Goal: Task Accomplishment & Management: Use online tool/utility

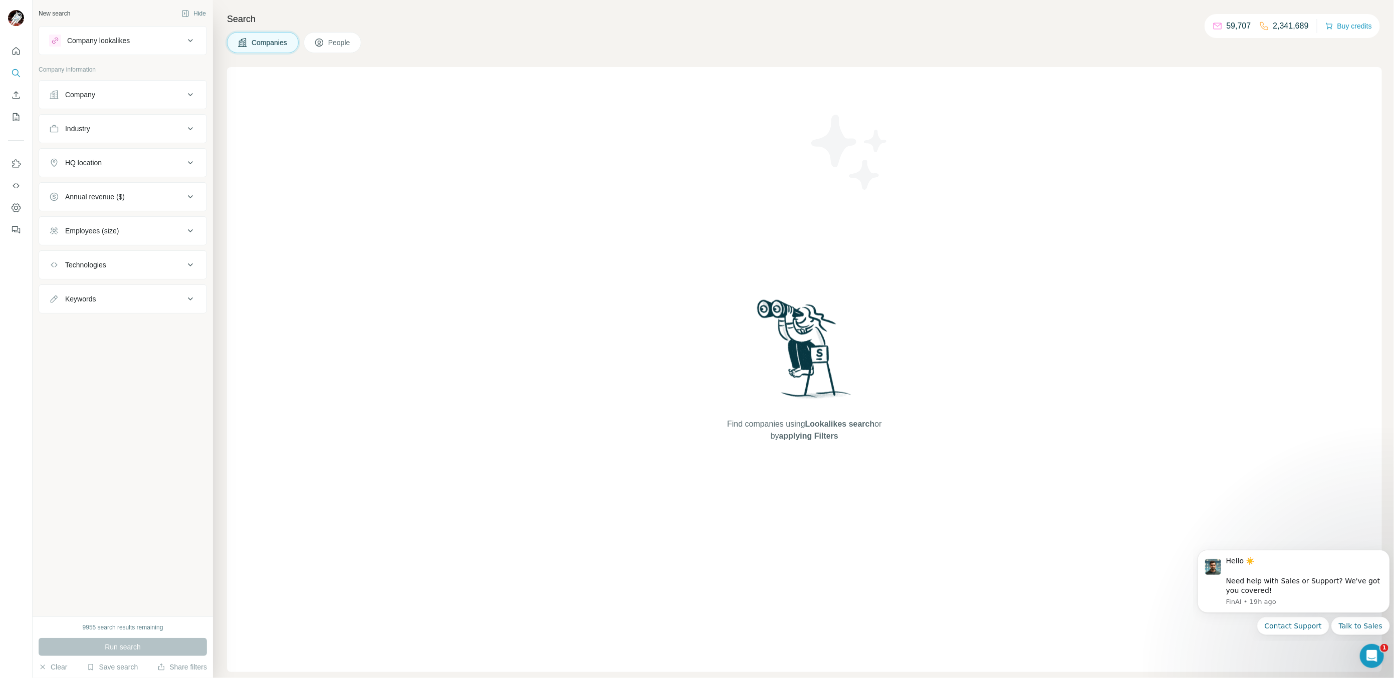
click at [77, 95] on div "Company" at bounding box center [80, 95] width 30 height 10
click at [131, 142] on input "text" at bounding box center [122, 139] width 147 height 18
type input "**********"
click at [122, 142] on input "**********" at bounding box center [122, 139] width 147 height 18
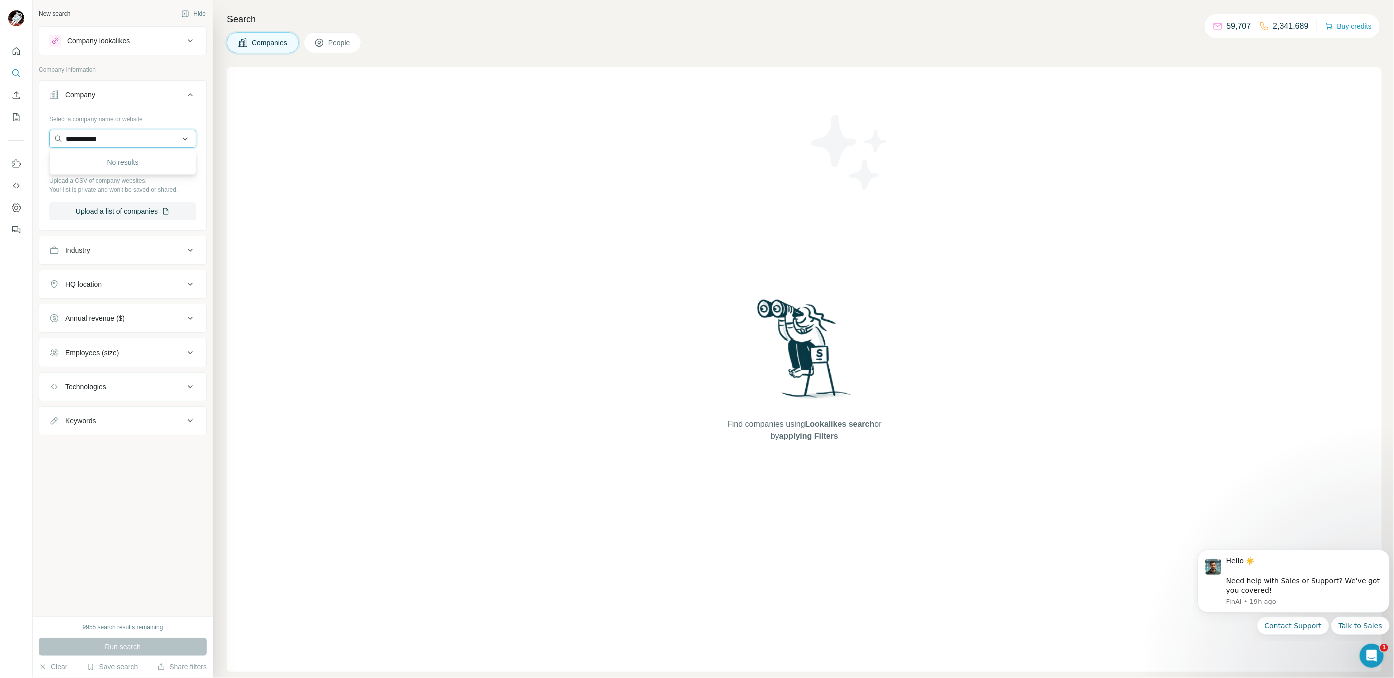
click at [122, 142] on input "**********" at bounding box center [122, 139] width 147 height 18
click at [112, 123] on div "Select a company name or website" at bounding box center [122, 117] width 147 height 13
click at [103, 135] on input "text" at bounding box center [122, 139] width 147 height 18
paste input "**********"
type input "**********"
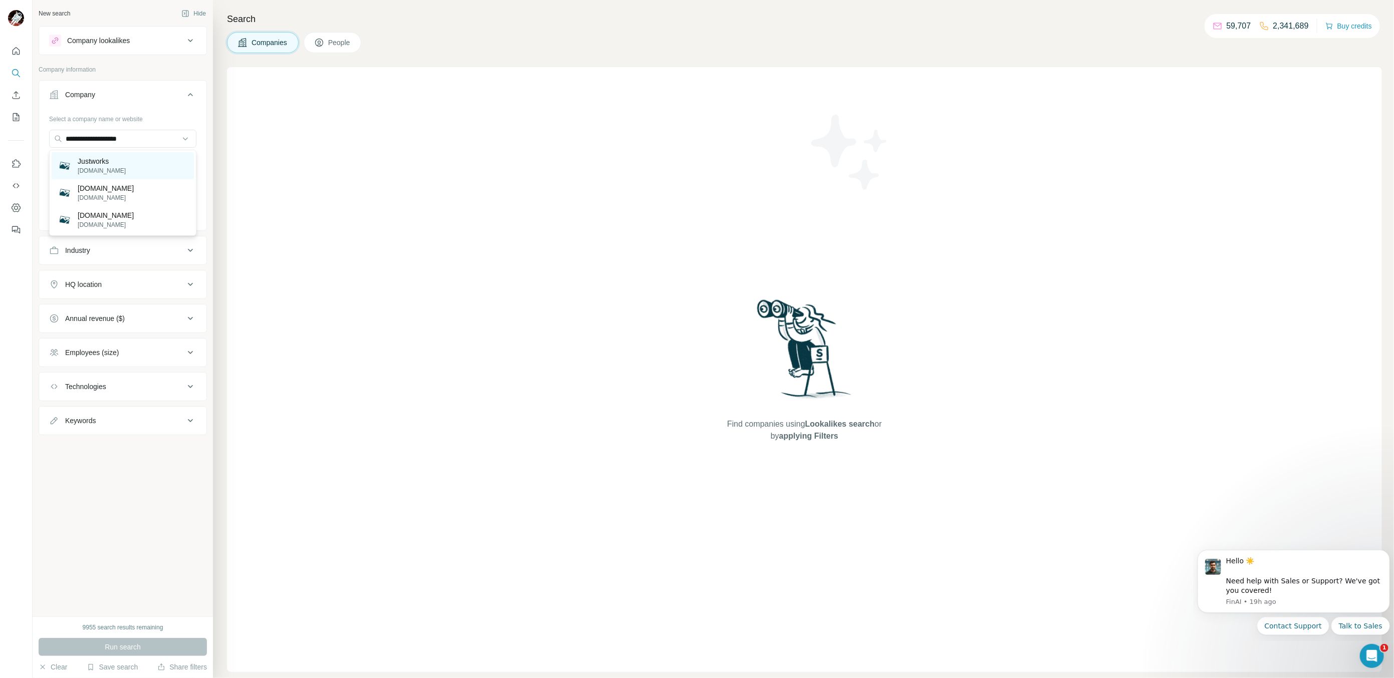
click at [103, 161] on p "Justworks" at bounding box center [102, 161] width 48 height 10
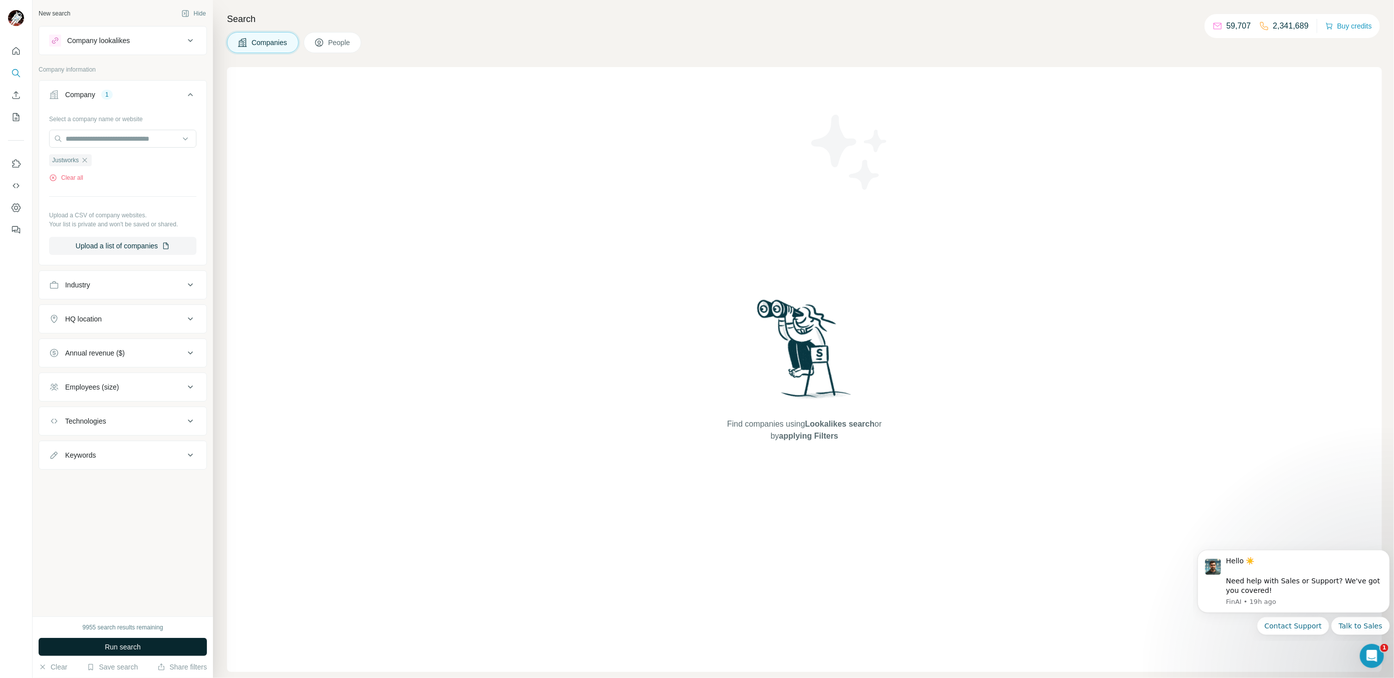
click at [99, 646] on button "Run search" at bounding box center [123, 647] width 168 height 18
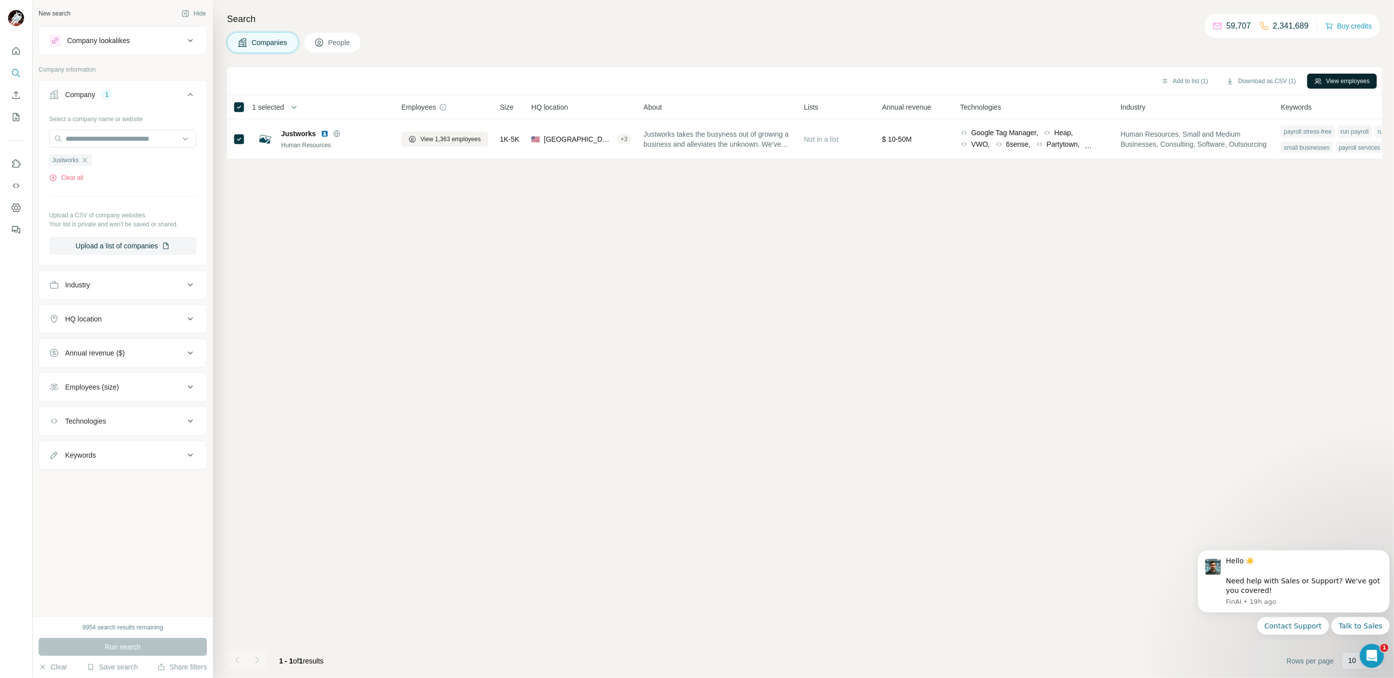
click at [1354, 76] on button "View employees" at bounding box center [1342, 81] width 70 height 15
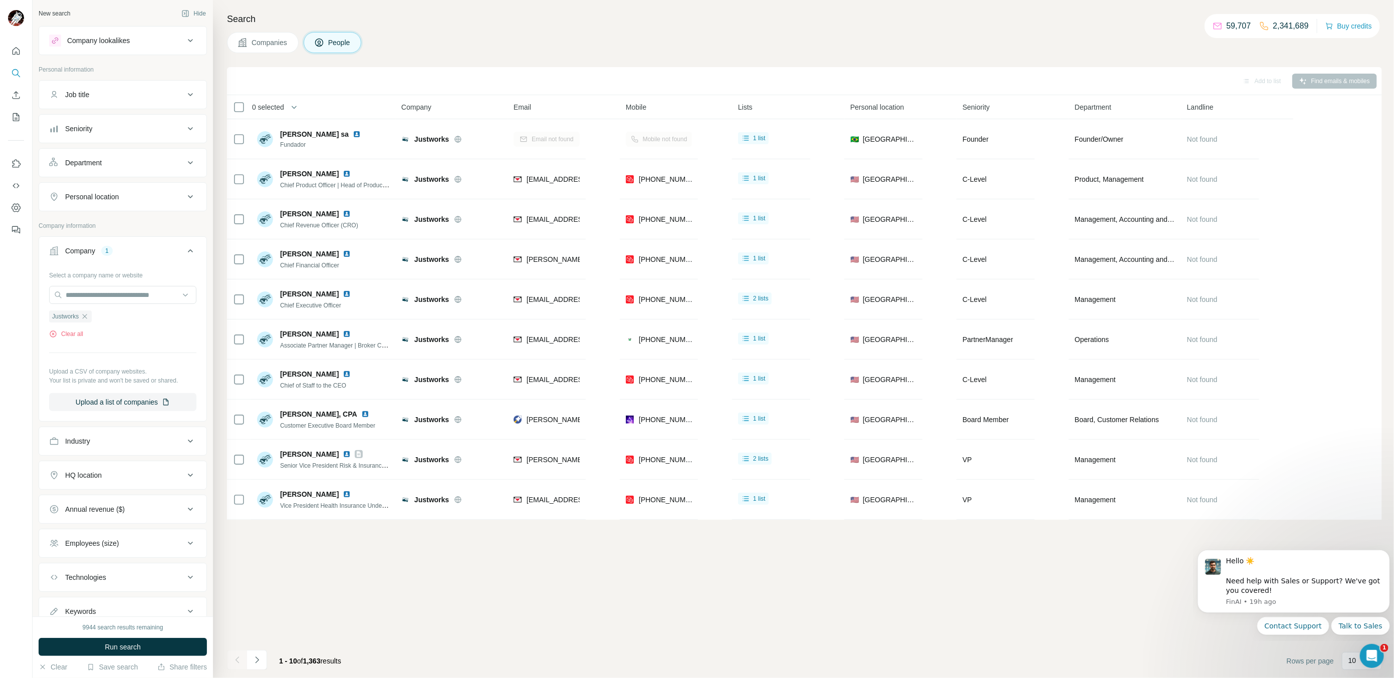
click at [139, 45] on div "Company lookalikes" at bounding box center [116, 41] width 135 height 12
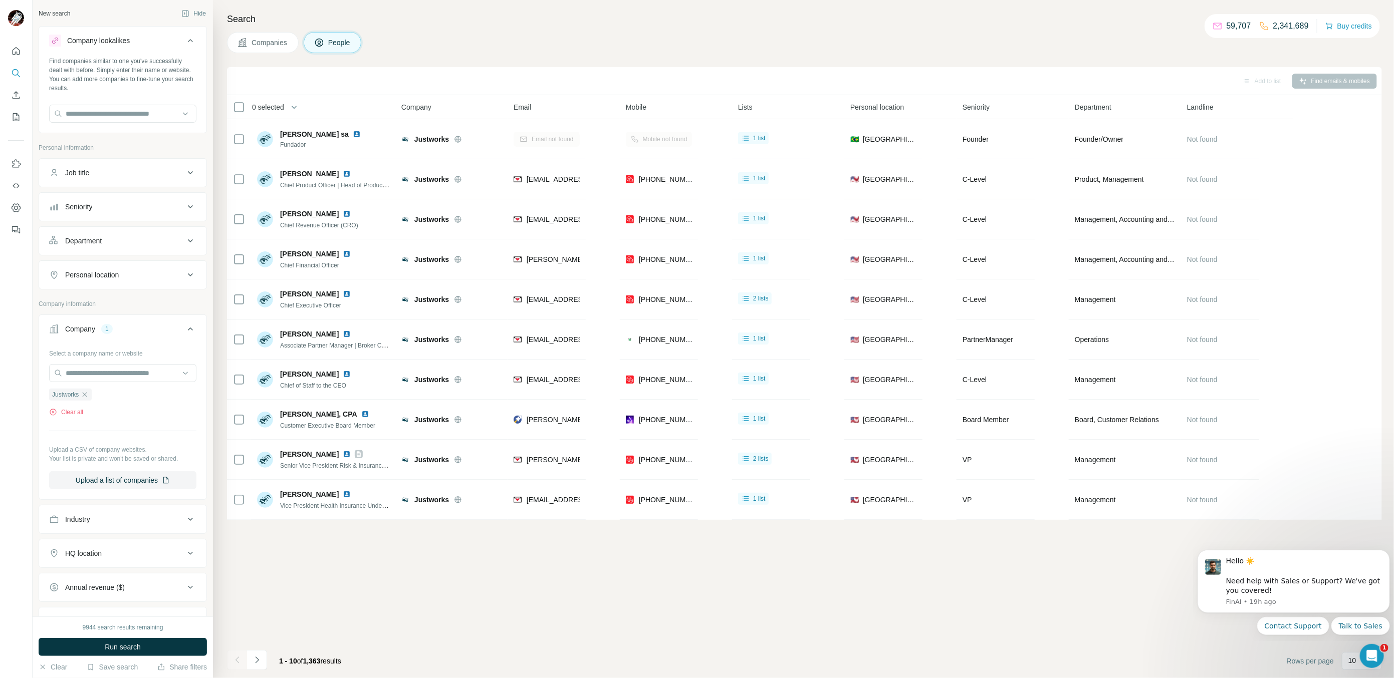
click at [380, 56] on div "Search Companies People Add to list Find emails & mobiles 0 selected People Com…" at bounding box center [803, 339] width 1181 height 678
click at [13, 50] on icon "Quick start" at bounding box center [16, 51] width 10 height 10
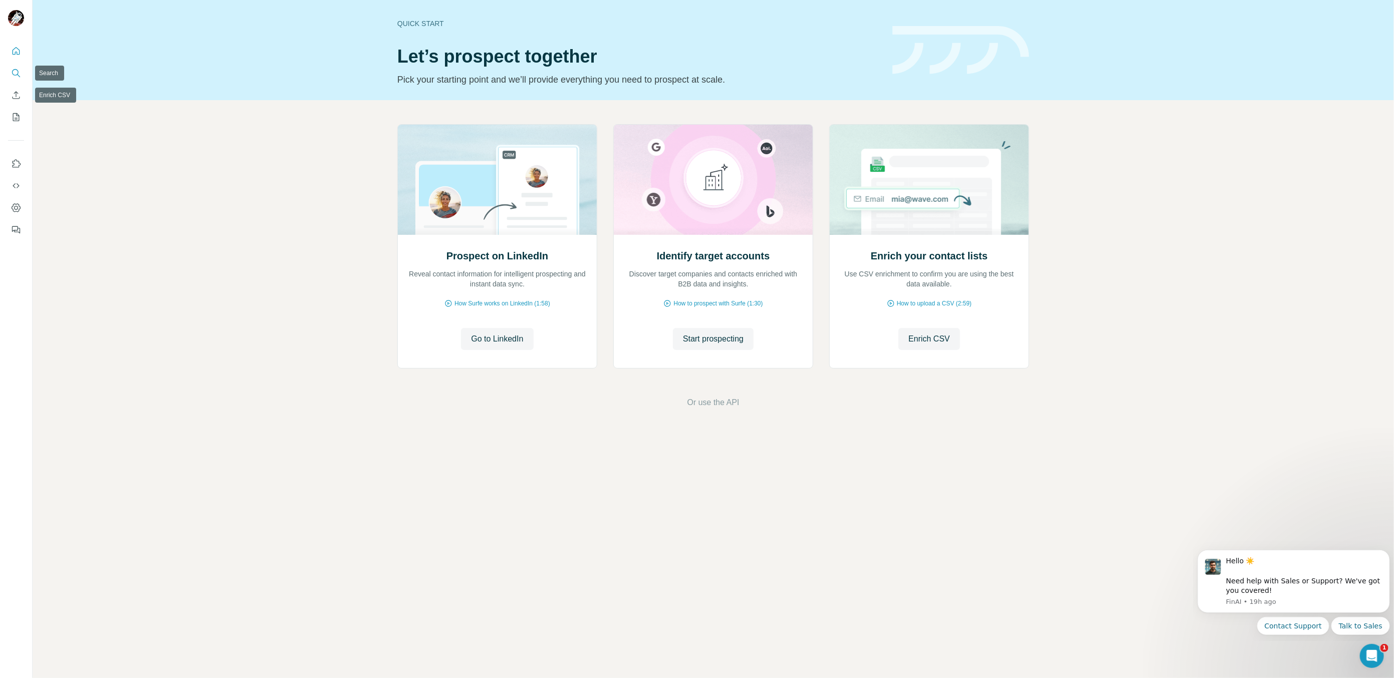
click at [17, 80] on button "Search" at bounding box center [16, 73] width 16 height 18
click at [18, 80] on button "Search" at bounding box center [16, 73] width 16 height 18
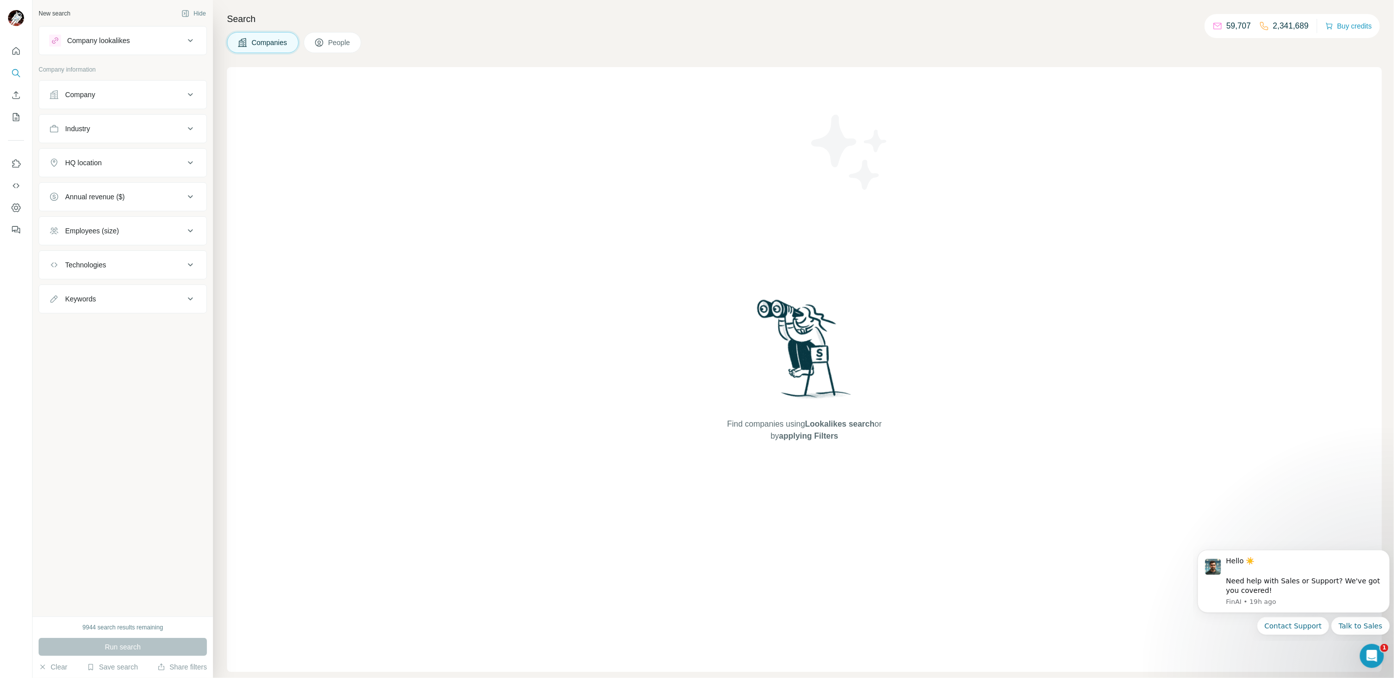
click at [138, 88] on button "Company" at bounding box center [122, 95] width 167 height 24
click at [115, 130] on input "text" at bounding box center [122, 139] width 147 height 18
paste input "**********"
click at [117, 142] on input "**********" at bounding box center [122, 139] width 147 height 18
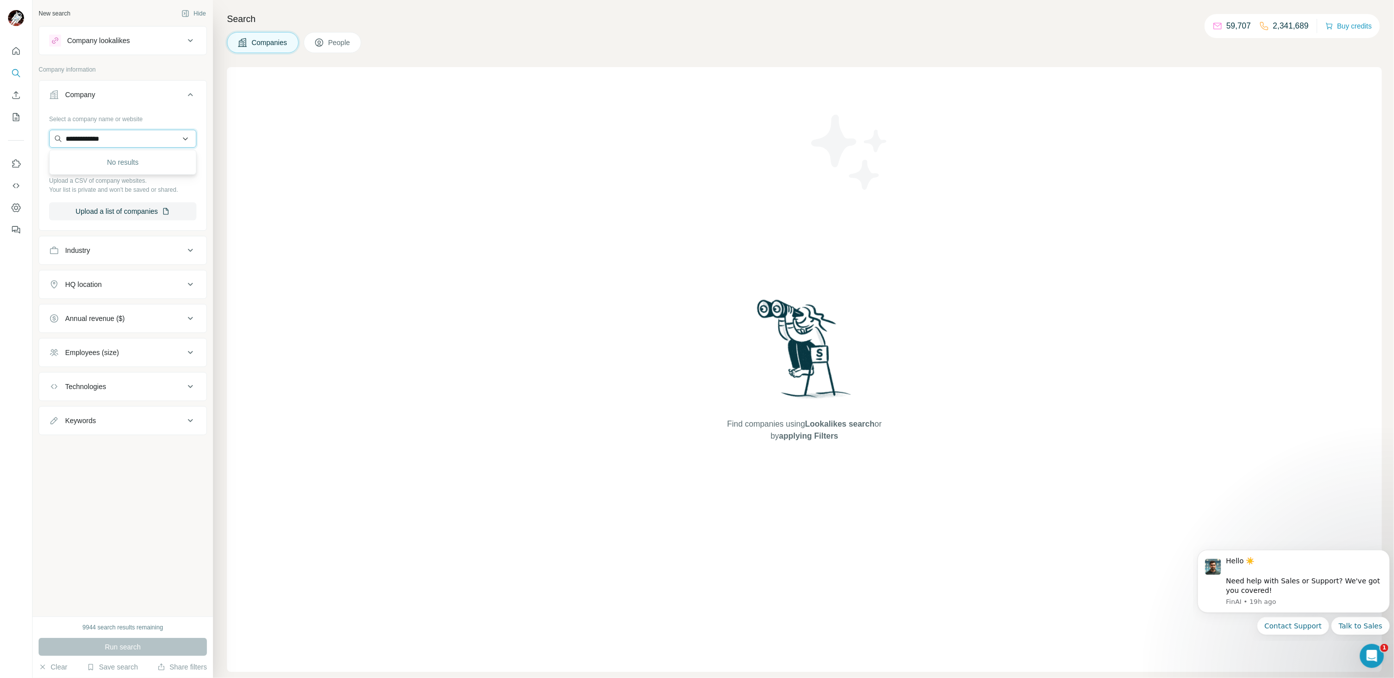
click at [117, 142] on input "**********" at bounding box center [122, 139] width 147 height 18
paste input "*******"
drag, startPoint x: 124, startPoint y: 137, endPoint x: 178, endPoint y: 136, distance: 54.6
click at [177, 136] on input "**********" at bounding box center [122, 139] width 147 height 18
type input "**********"
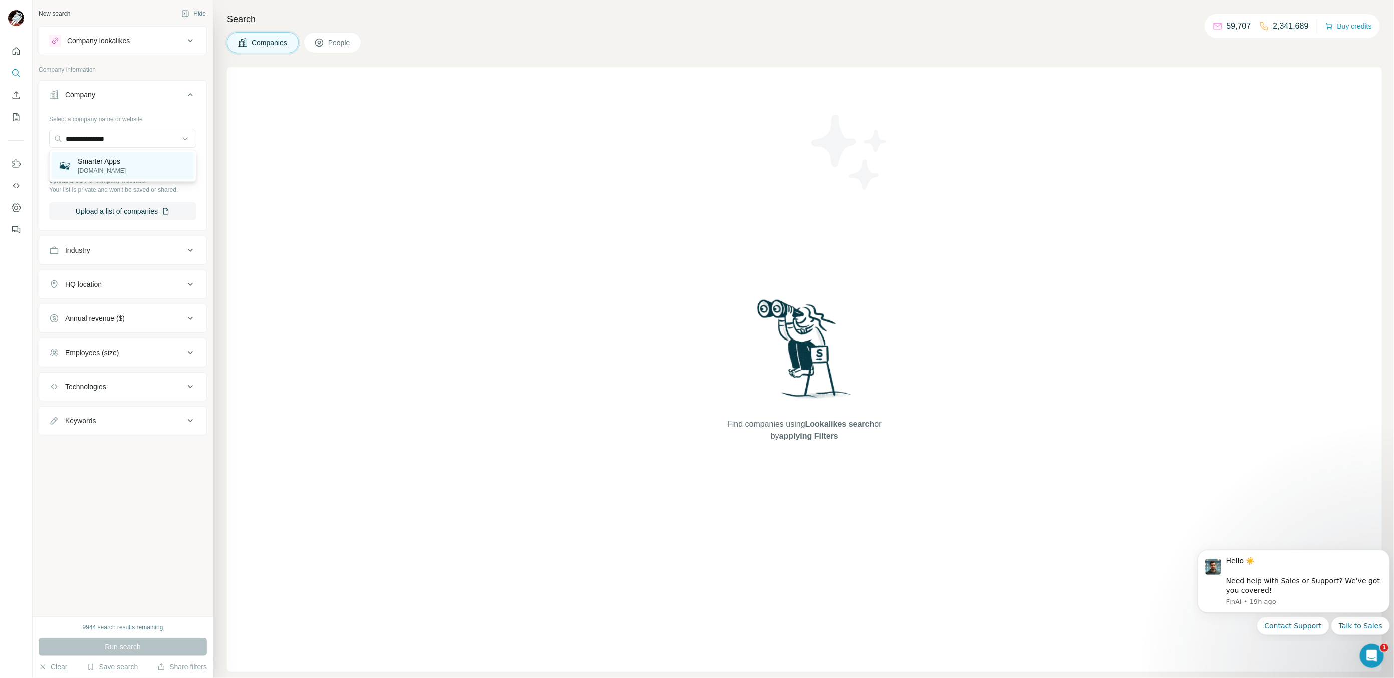
click at [124, 174] on p "smarterapps.com" at bounding box center [102, 170] width 48 height 9
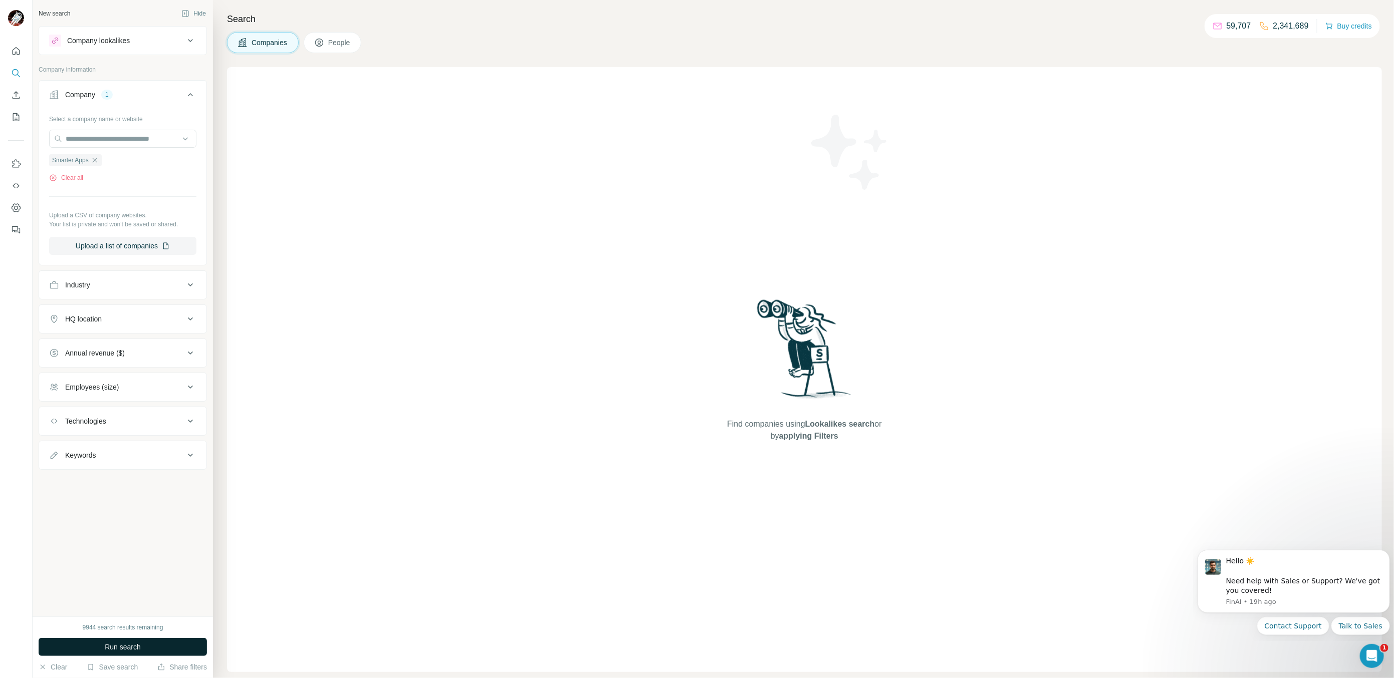
click at [96, 645] on button "Run search" at bounding box center [123, 647] width 168 height 18
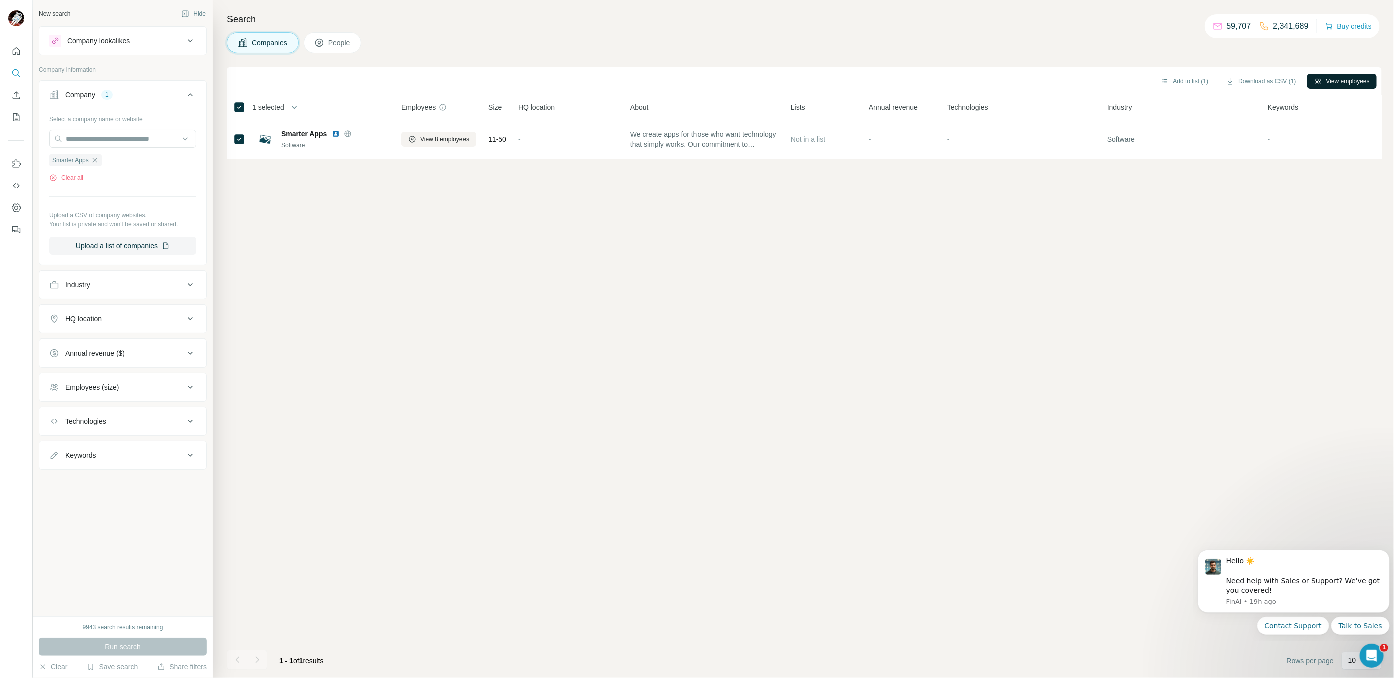
click at [1324, 81] on button "View employees" at bounding box center [1342, 81] width 70 height 15
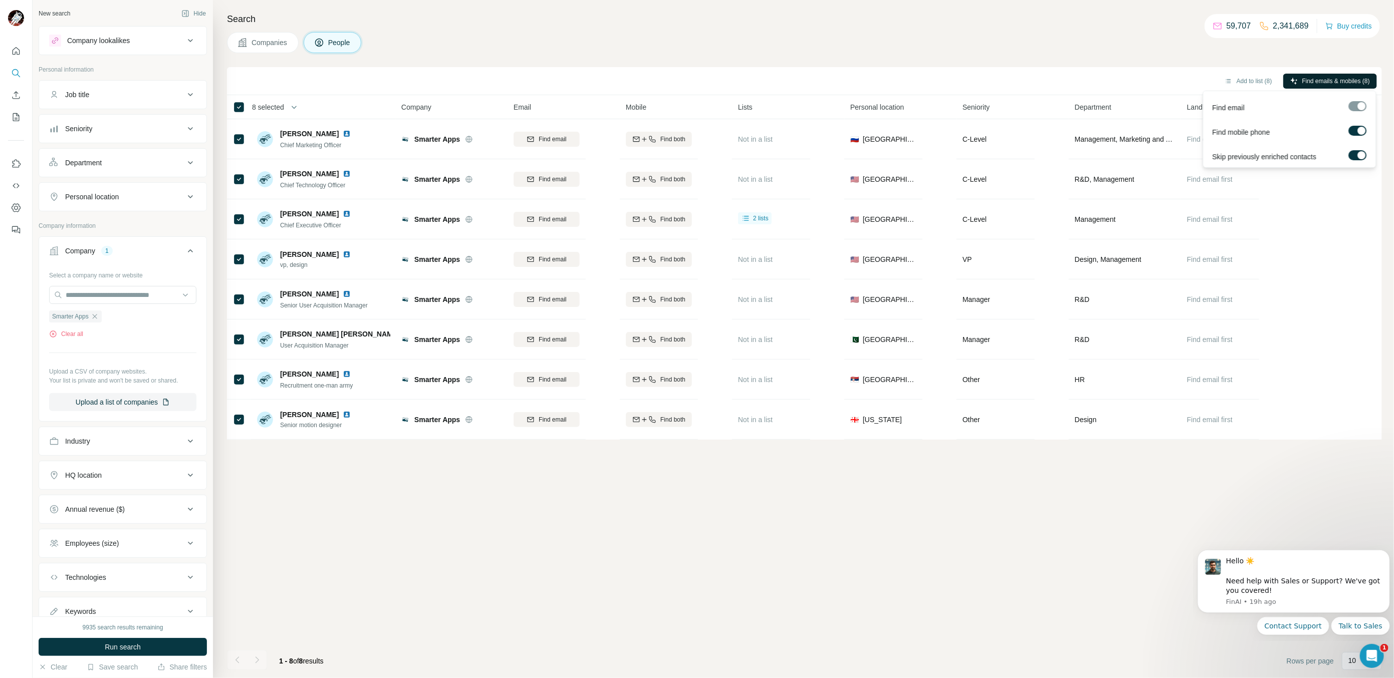
click at [1290, 78] on icon "button" at bounding box center [1294, 81] width 8 height 8
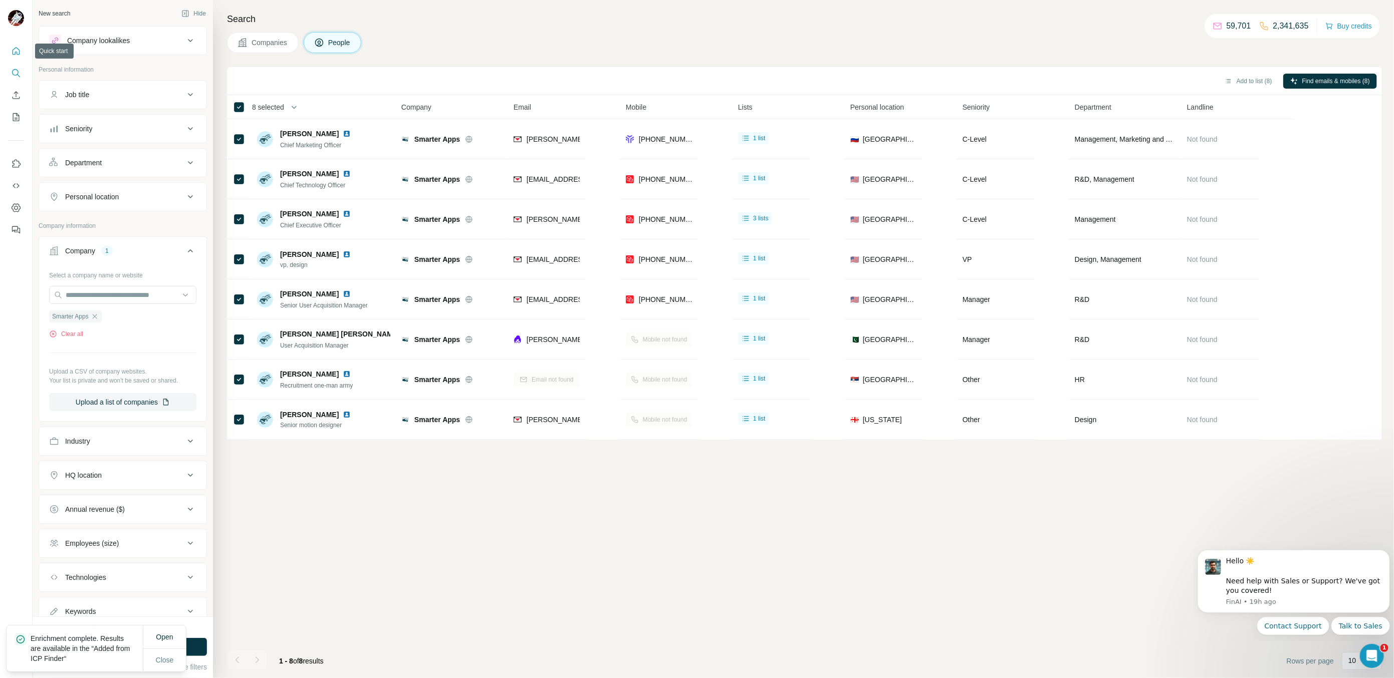
click at [19, 53] on icon "Quick start" at bounding box center [16, 51] width 10 height 10
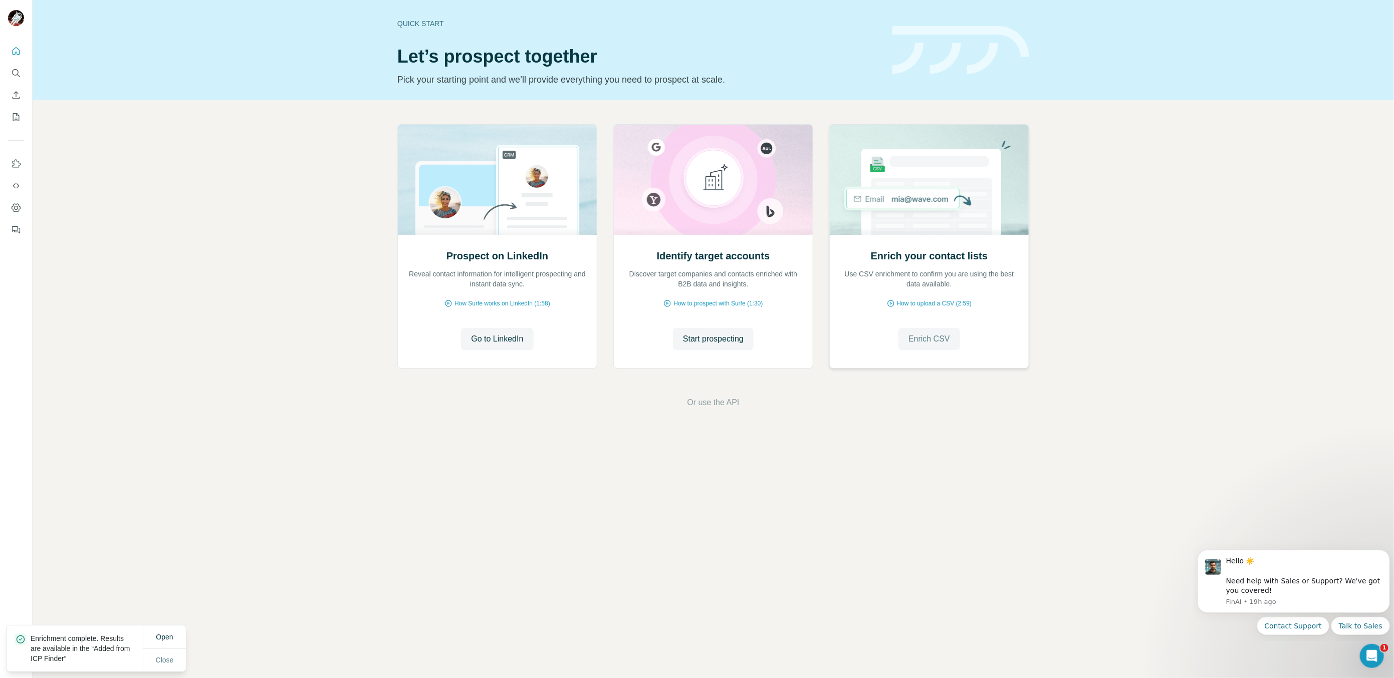
click at [945, 344] on span "Enrich CSV" at bounding box center [929, 339] width 42 height 12
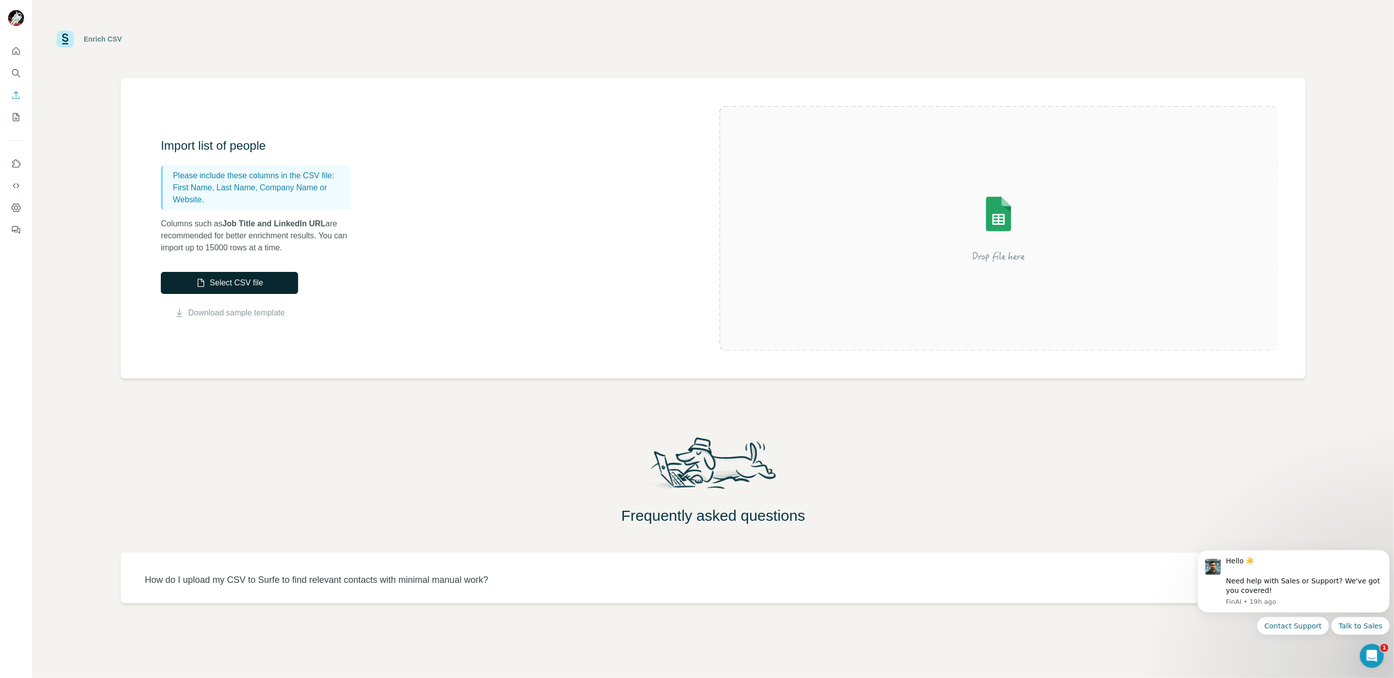
click at [238, 285] on button "Select CSV file" at bounding box center [229, 283] width 137 height 22
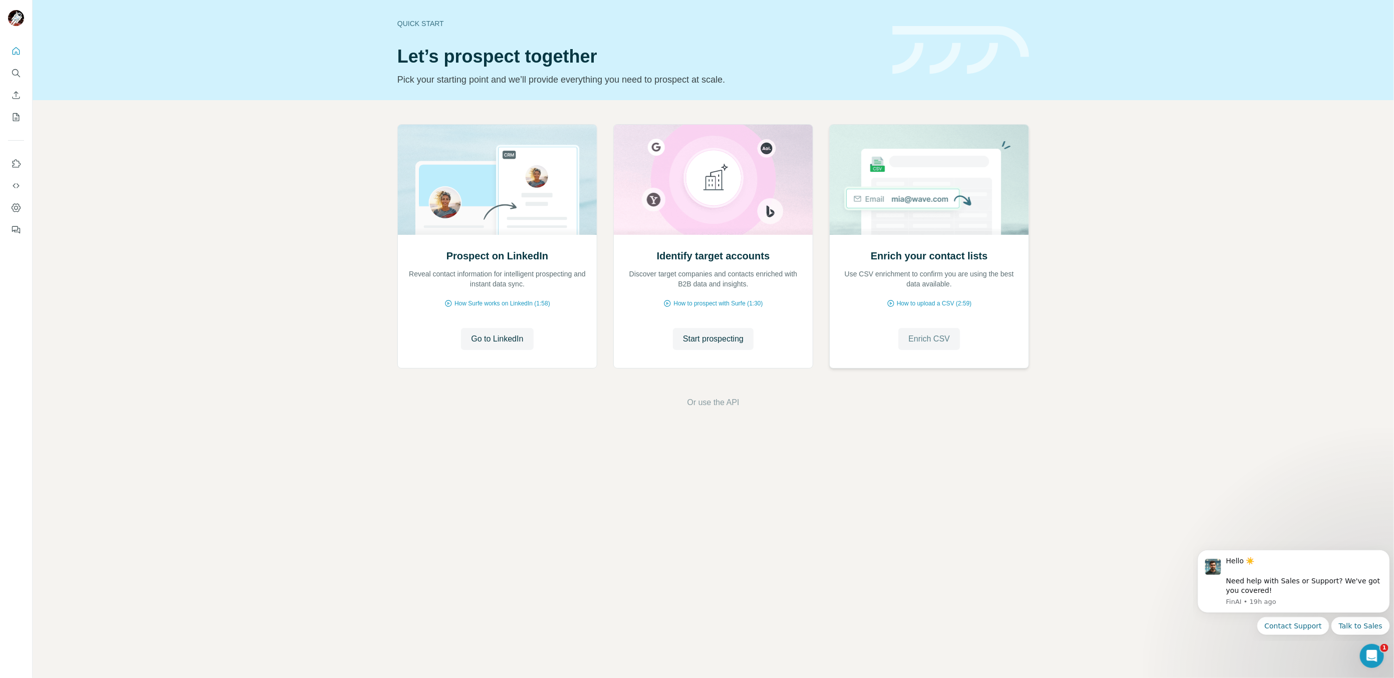
click at [929, 330] on button "Enrich CSV" at bounding box center [929, 339] width 62 height 22
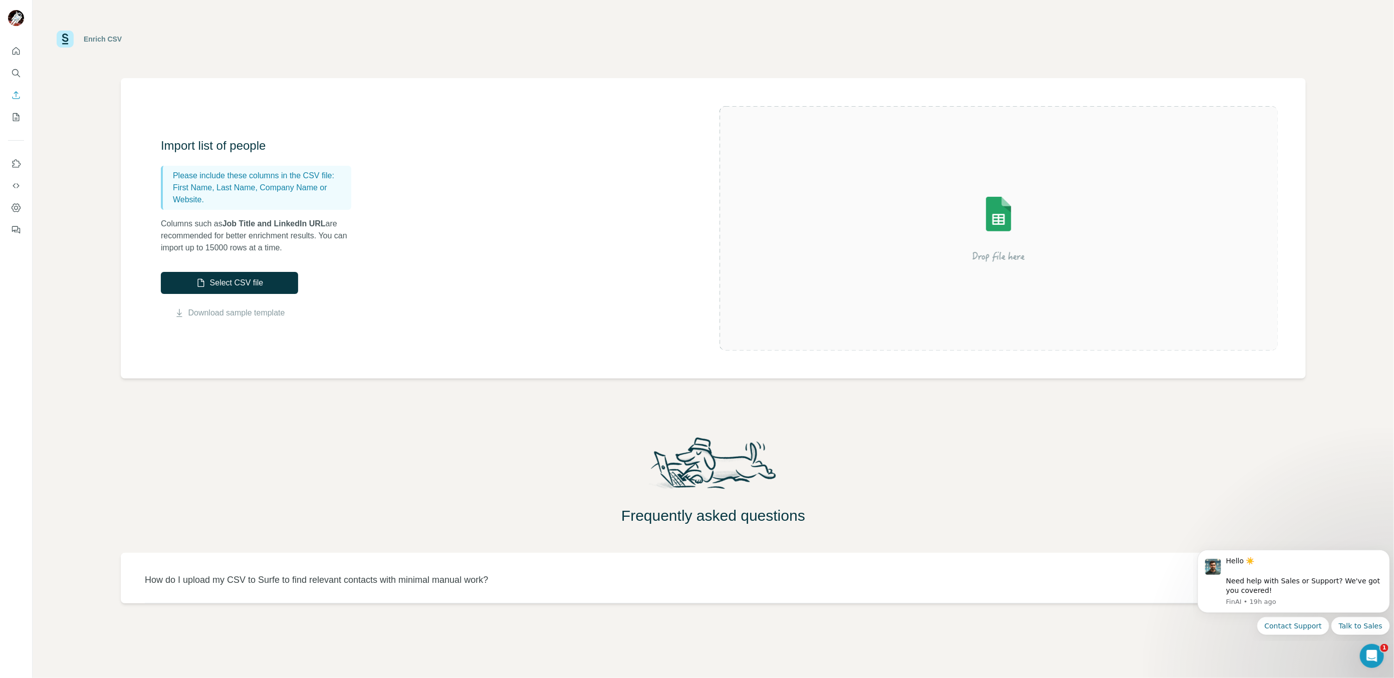
click at [270, 272] on label "Select CSV file" at bounding box center [229, 283] width 137 height 22
click at [0, 0] on input "Select CSV file" at bounding box center [0, 0] width 0 height 0
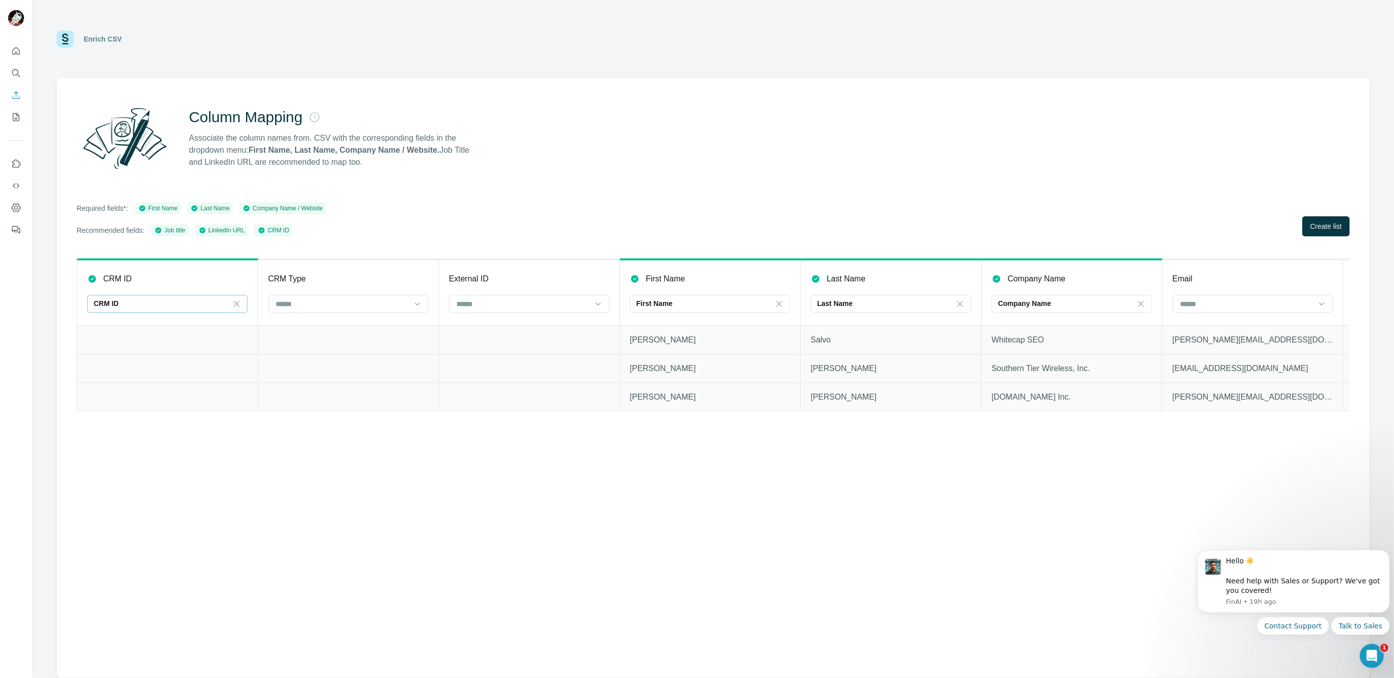
click at [169, 302] on div "CRM ID" at bounding box center [161, 304] width 135 height 10
click at [791, 480] on div "Column Mapping Associate the column names from. CSV with the corresponding fiel…" at bounding box center [713, 378] width 1313 height 600
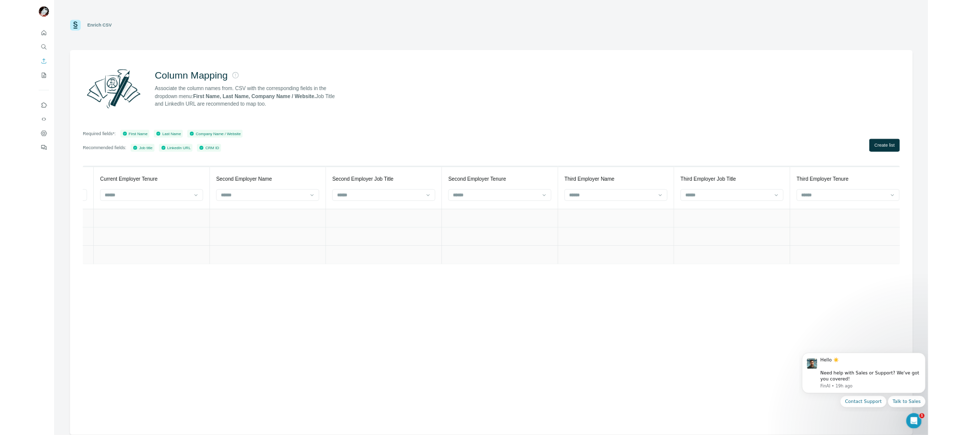
scroll to position [0, 3791]
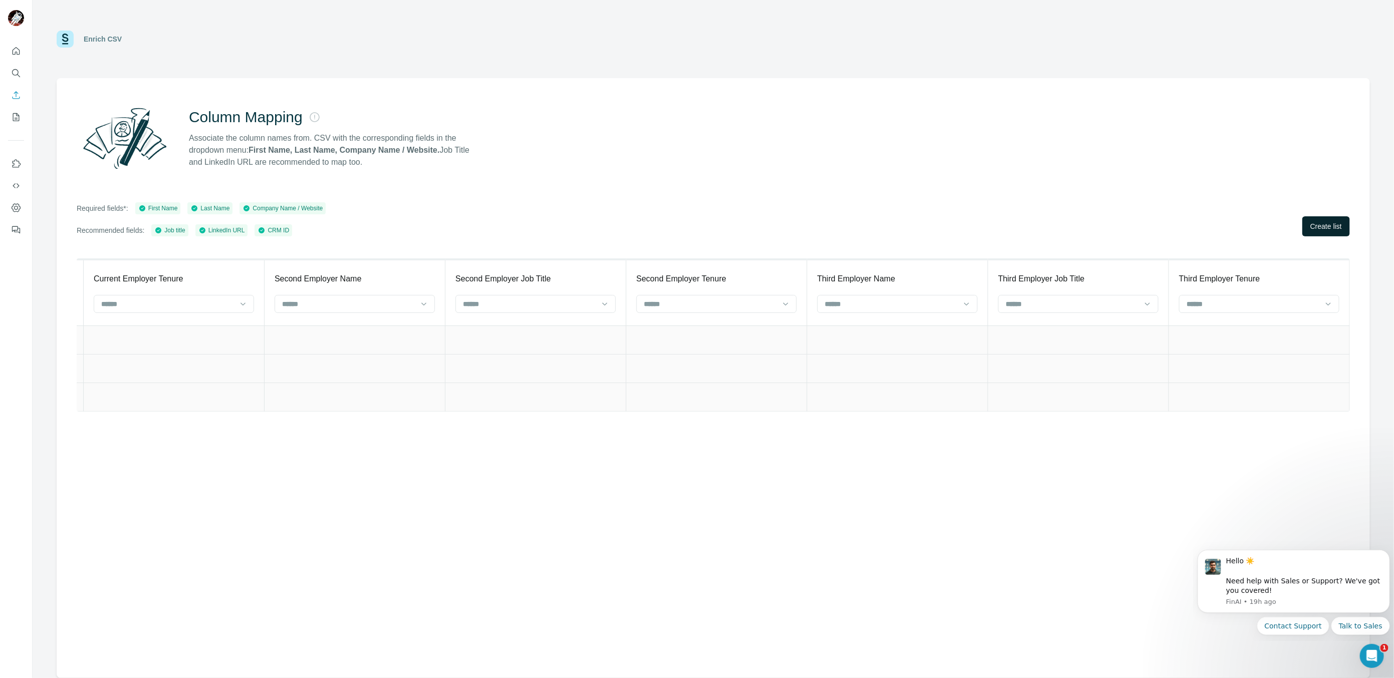
click at [1313, 218] on button "Create list" at bounding box center [1326, 226] width 48 height 20
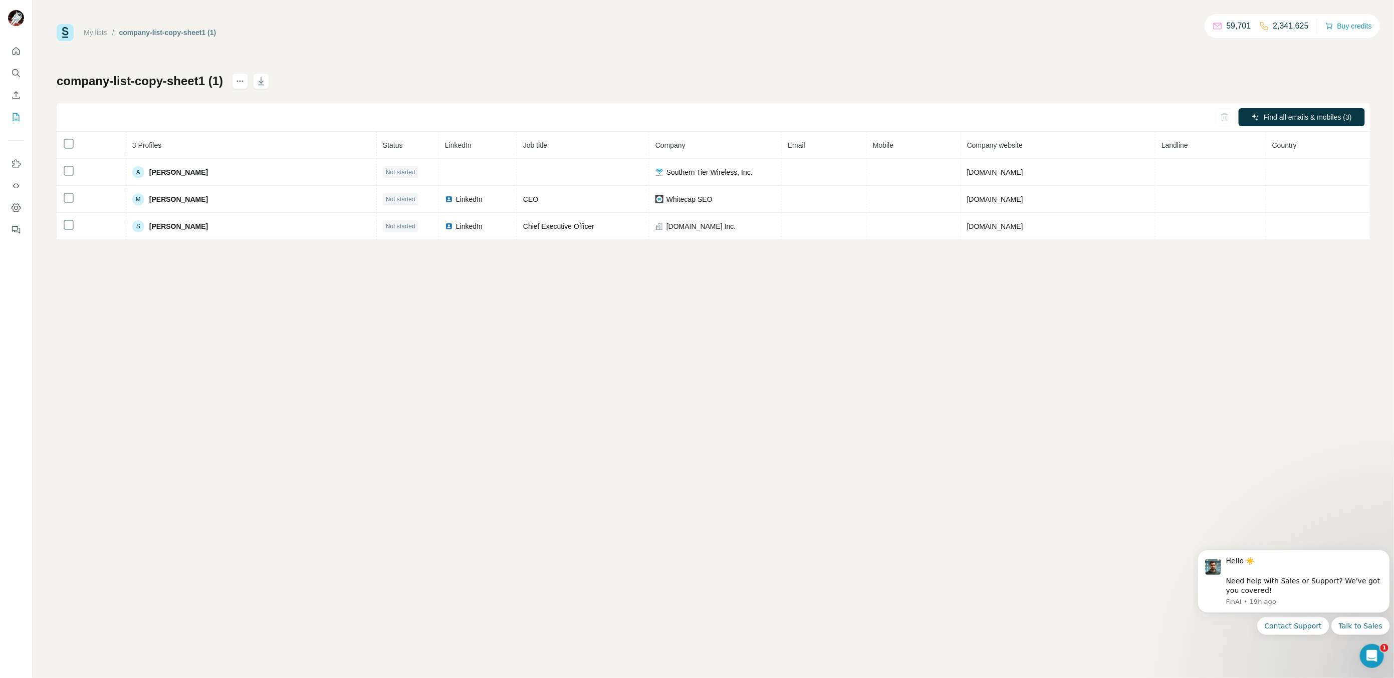
click at [70, 154] on th at bounding box center [92, 145] width 70 height 27
click at [69, 152] on th at bounding box center [92, 145] width 70 height 27
click at [1299, 123] on button "Find all emails & mobiles (3)" at bounding box center [1301, 117] width 126 height 18
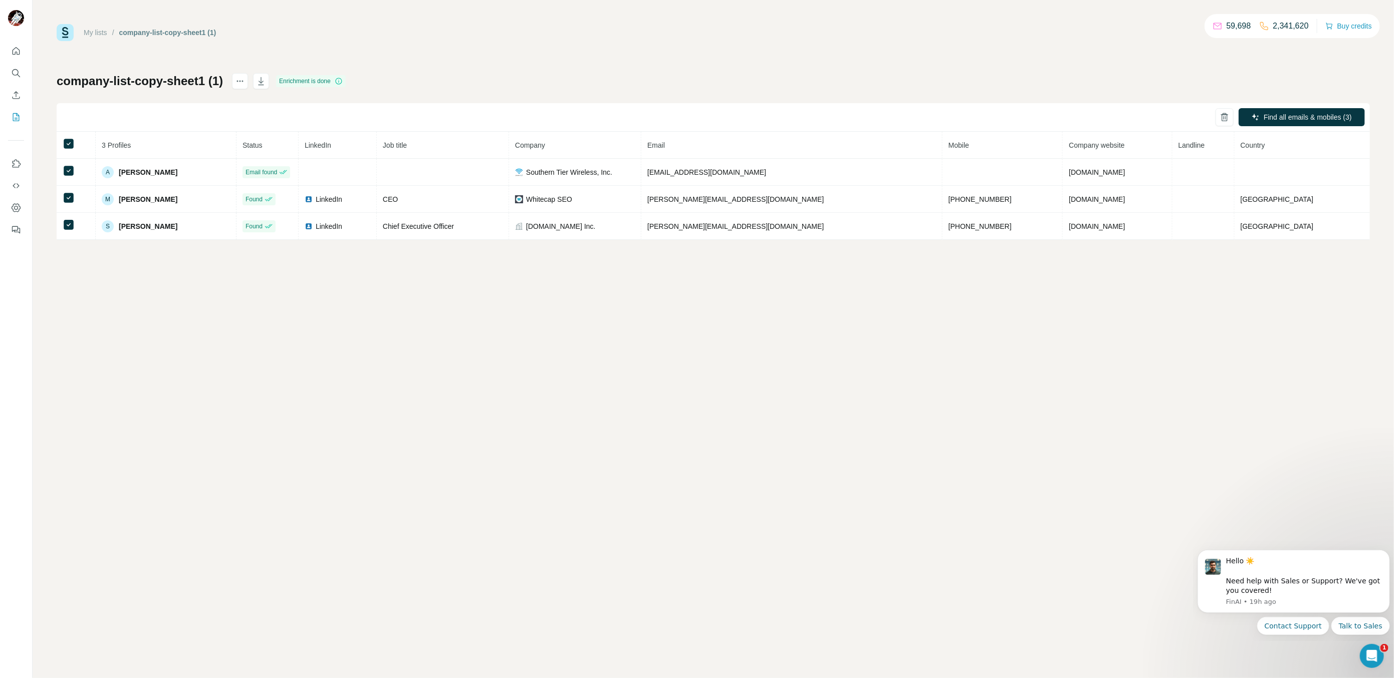
click at [847, 246] on div "My lists / company-list-copy-sheet1 (1) 59,698 2,341,620 Buy credits company-li…" at bounding box center [713, 339] width 1361 height 678
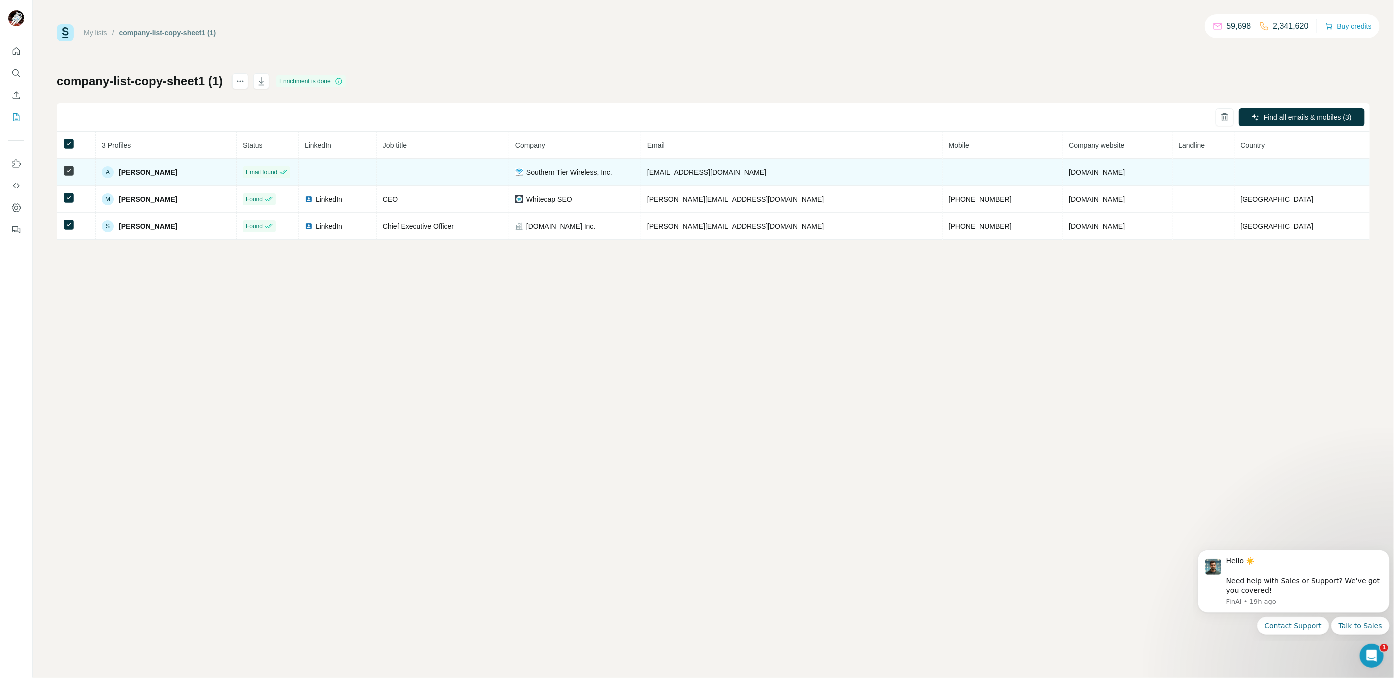
click at [137, 176] on span "Alexander Thompson" at bounding box center [148, 172] width 59 height 10
copy span "Alexander Thompson"
click at [590, 177] on span "Southern Tier Wireless, Inc." at bounding box center [569, 172] width 86 height 10
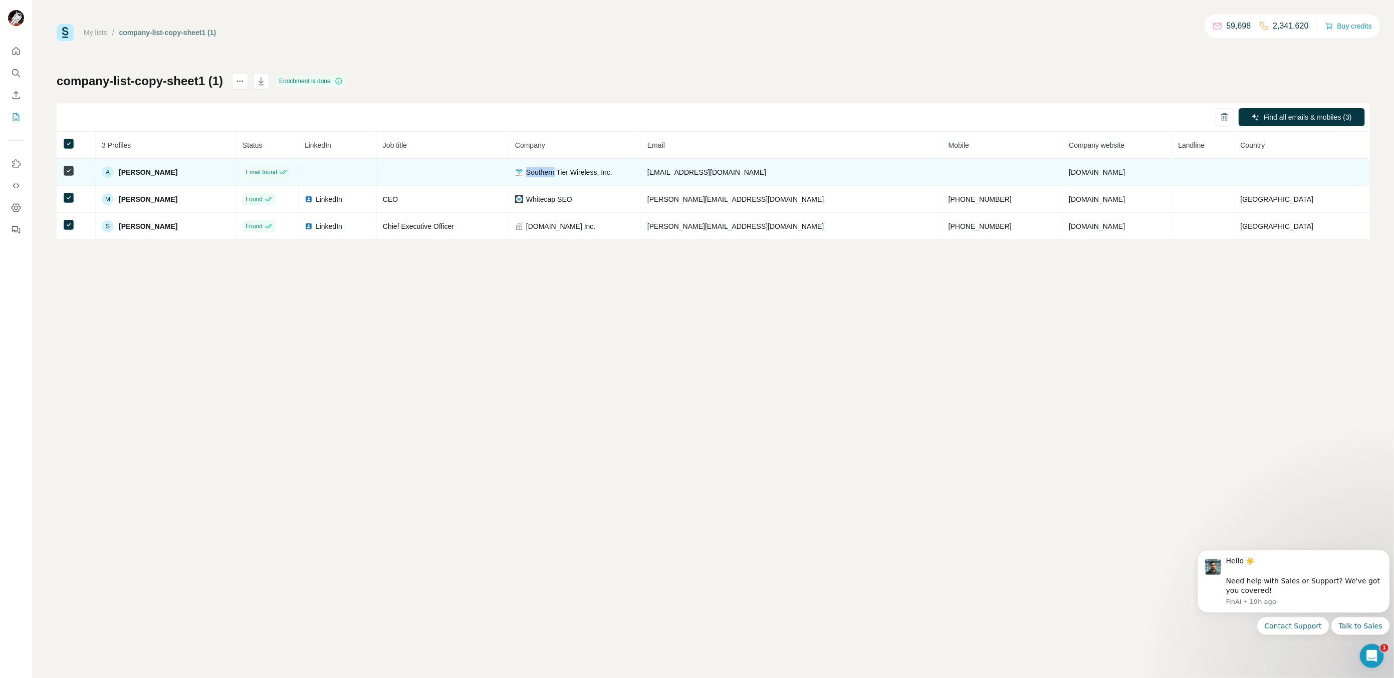
click at [590, 177] on span "Southern Tier Wireless, Inc." at bounding box center [569, 172] width 86 height 10
copy span "Southern Tier Wireless, Inc."
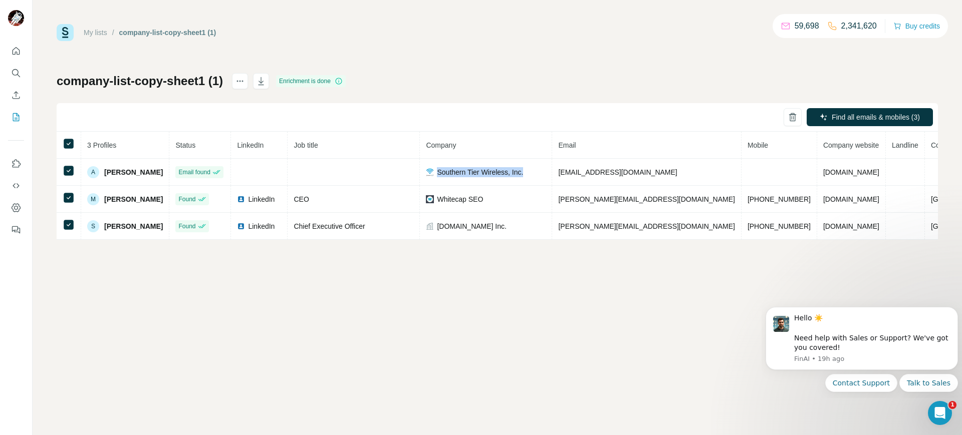
click at [13, 53] on icon "Quick start" at bounding box center [17, 51] width 8 height 8
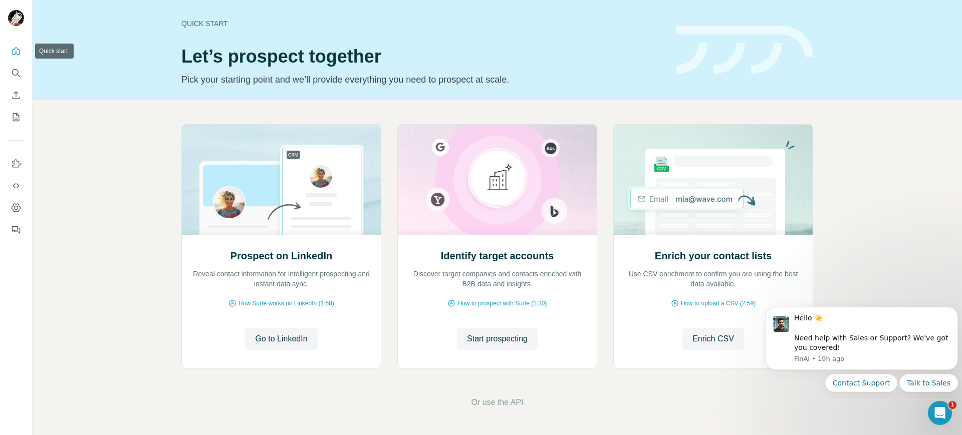
click at [9, 52] on button "Quick start" at bounding box center [16, 51] width 16 height 18
click at [14, 70] on icon "Search" at bounding box center [16, 73] width 10 height 10
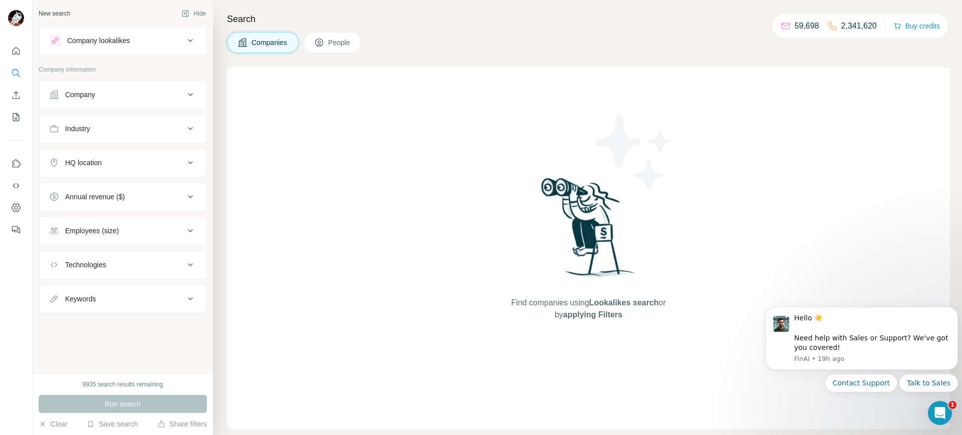
click at [139, 91] on div "Company" at bounding box center [116, 95] width 135 height 10
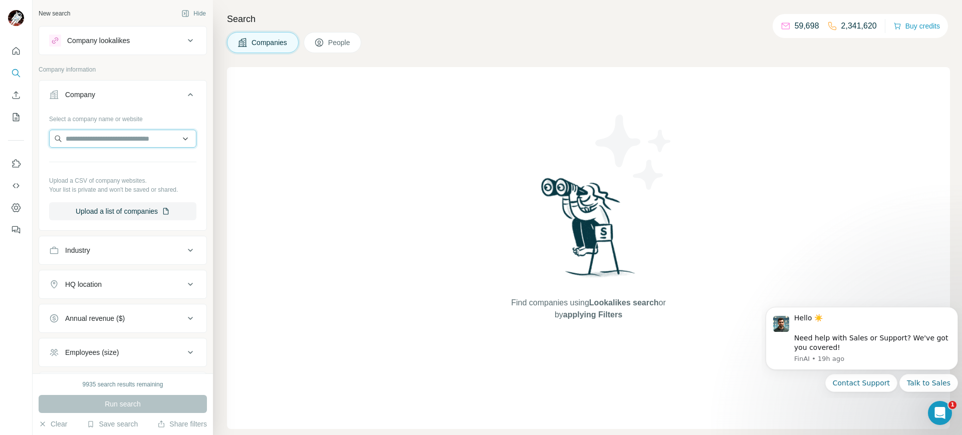
click at [124, 136] on input "text" at bounding box center [122, 139] width 147 height 18
paste input "**********"
type input "**********"
click at [149, 157] on div "Smarter Apps smarterapps.com" at bounding box center [123, 165] width 142 height 27
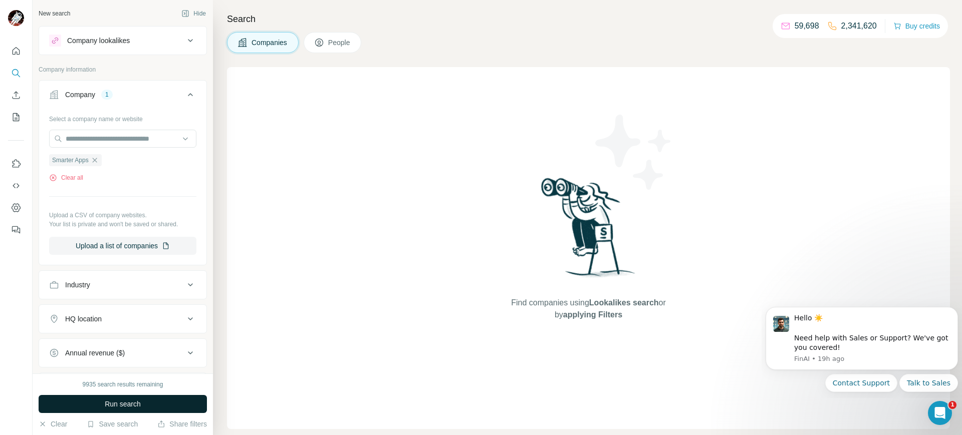
click at [127, 407] on span "Run search" at bounding box center [123, 404] width 36 height 10
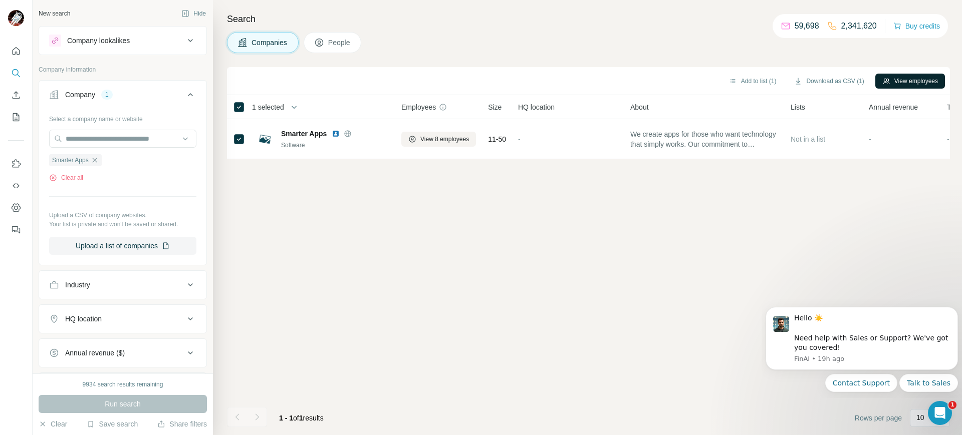
click at [892, 75] on button "View employees" at bounding box center [910, 81] width 70 height 15
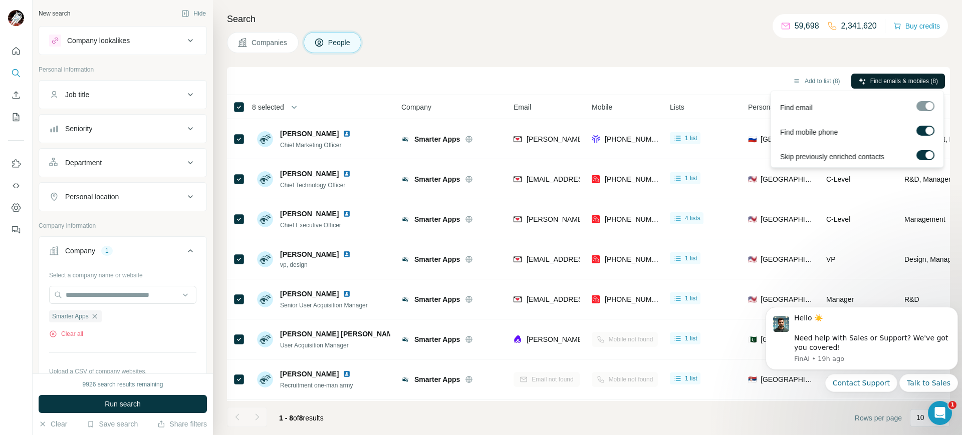
click at [880, 79] on span "Find emails & mobiles (8)" at bounding box center [904, 81] width 68 height 9
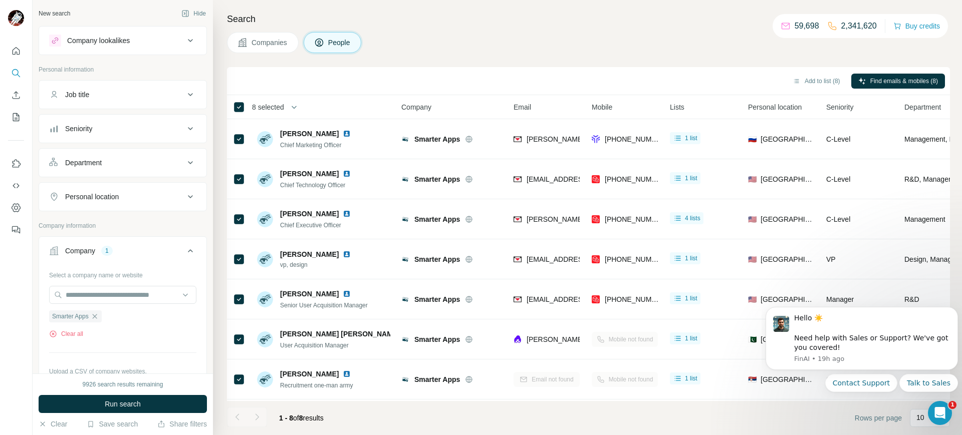
click at [121, 92] on div "Job title" at bounding box center [116, 95] width 135 height 10
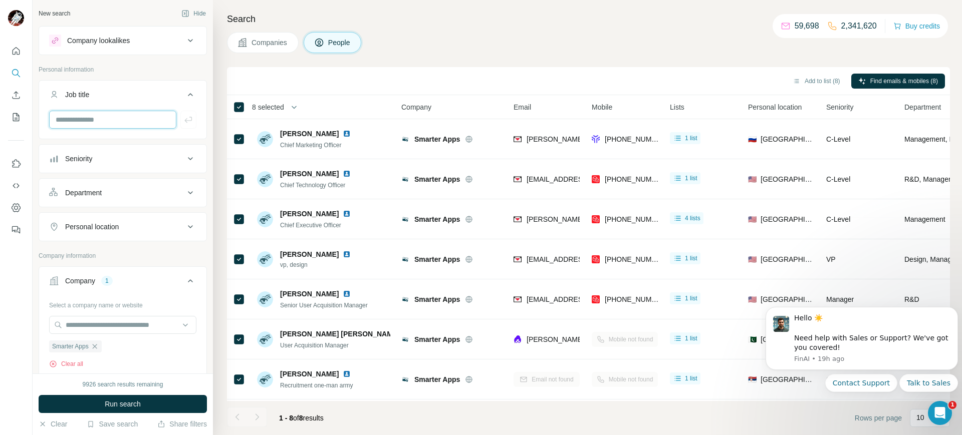
click at [114, 126] on input "text" at bounding box center [112, 120] width 127 height 18
type input "**********"
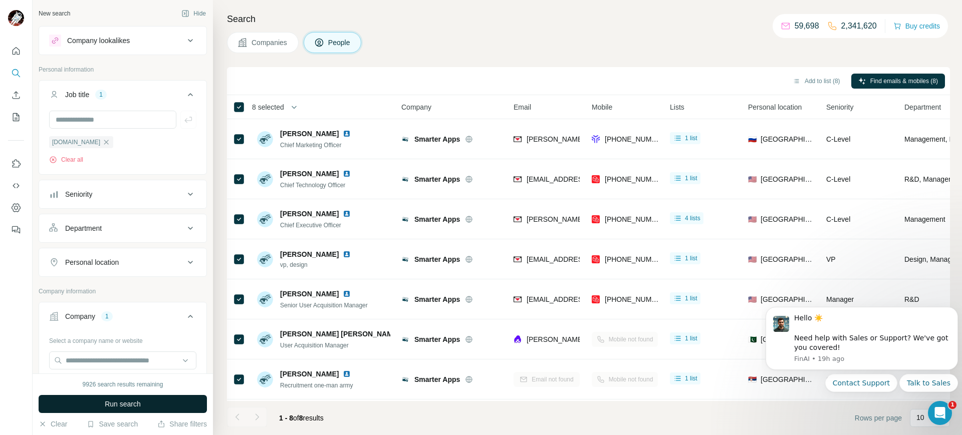
click at [85, 407] on button "Run search" at bounding box center [123, 404] width 168 height 18
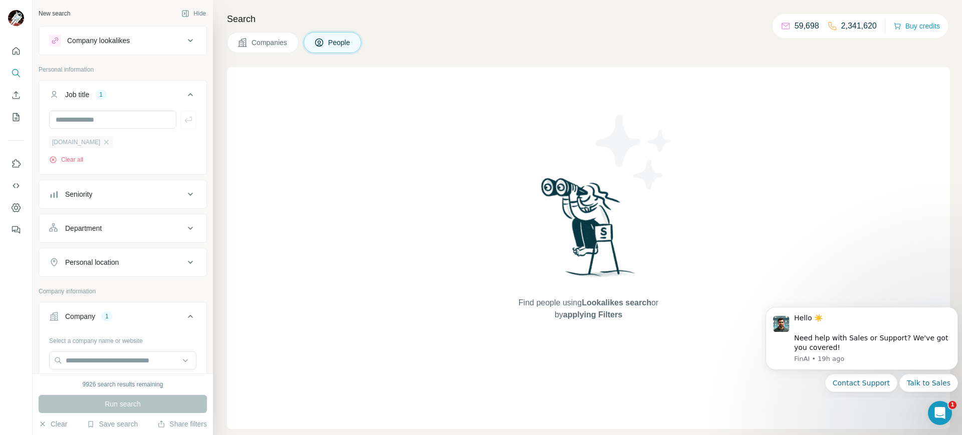
click at [95, 147] on div "Justwork.com" at bounding box center [81, 142] width 64 height 12
click at [102, 140] on icon "button" at bounding box center [106, 142] width 8 height 8
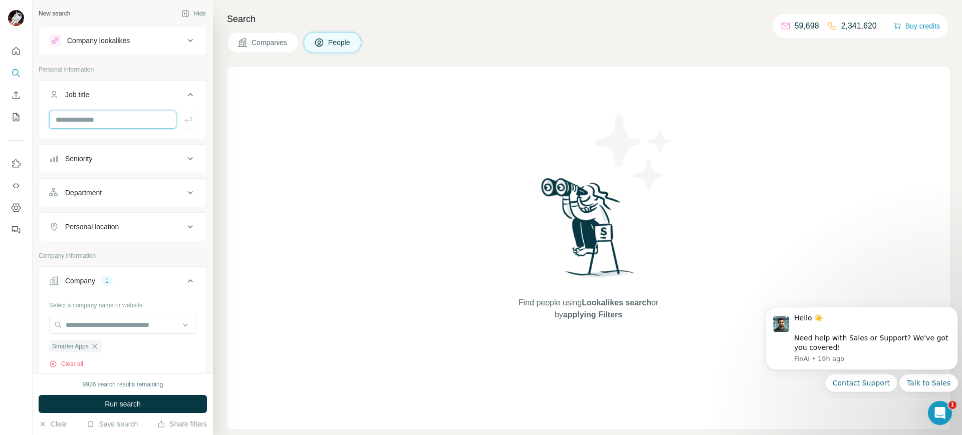
click at [98, 121] on input "text" at bounding box center [112, 120] width 127 height 18
drag, startPoint x: 85, startPoint y: 121, endPoint x: 0, endPoint y: 123, distance: 84.7
click at [0, 123] on div "**********" at bounding box center [481, 217] width 962 height 435
type input "**********"
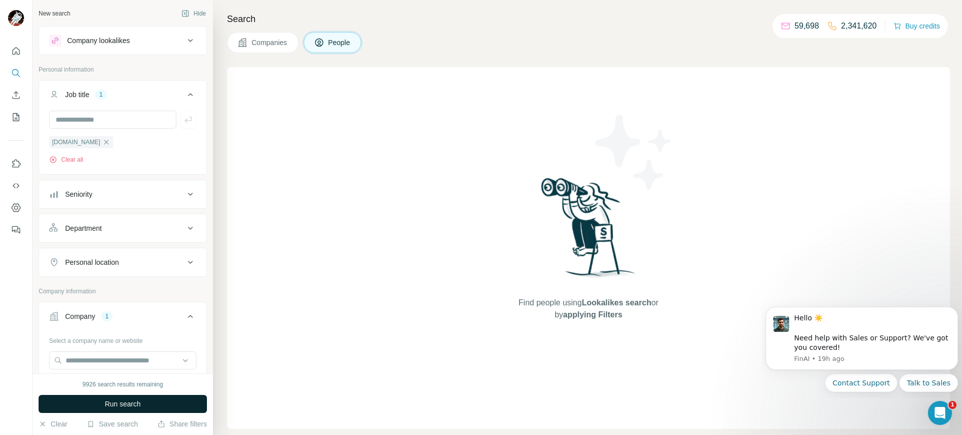
click at [69, 397] on button "Run search" at bounding box center [123, 404] width 168 height 18
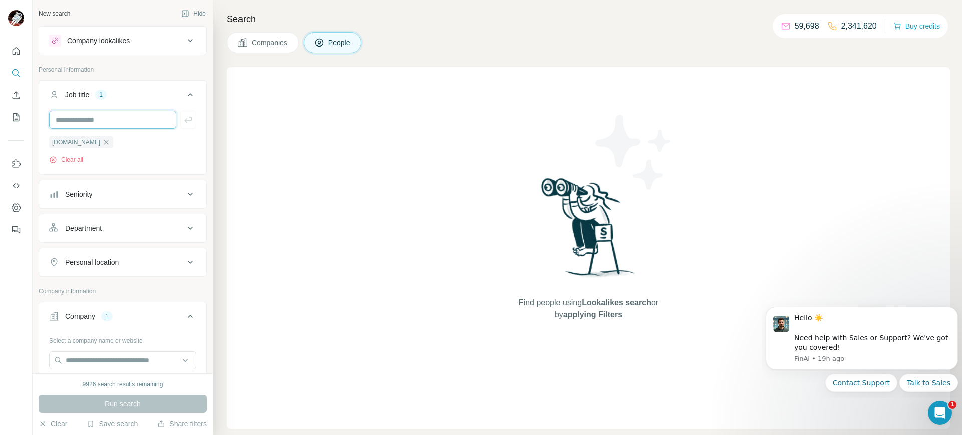
click at [77, 116] on input "text" at bounding box center [112, 120] width 127 height 18
click at [109, 47] on button "Company lookalikes" at bounding box center [122, 41] width 167 height 24
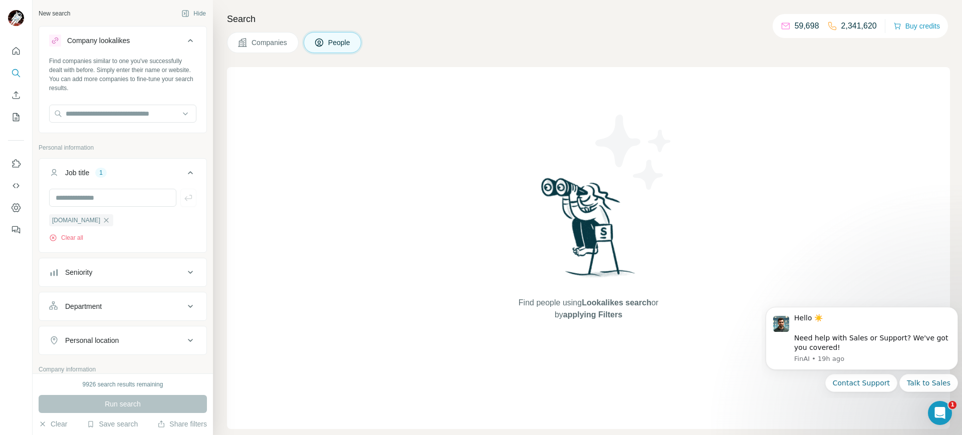
click at [191, 181] on button "Job title 1" at bounding box center [122, 175] width 167 height 28
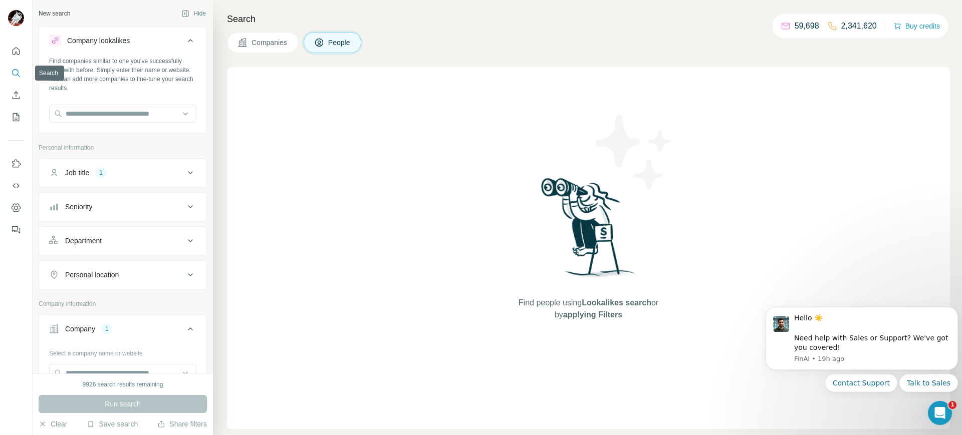
click at [14, 69] on icon "Search" at bounding box center [16, 73] width 10 height 10
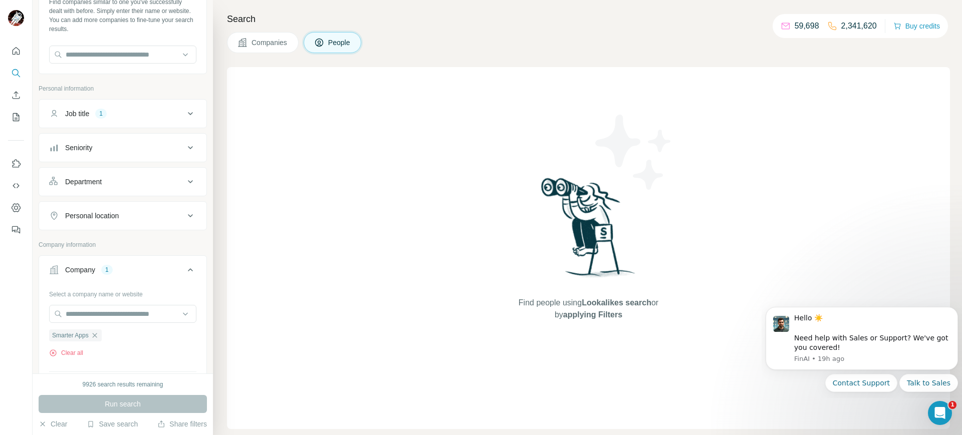
scroll to position [61, 0]
click at [102, 329] on div "Smarter Apps" at bounding box center [75, 334] width 53 height 12
click at [98, 335] on icon "button" at bounding box center [95, 334] width 8 height 8
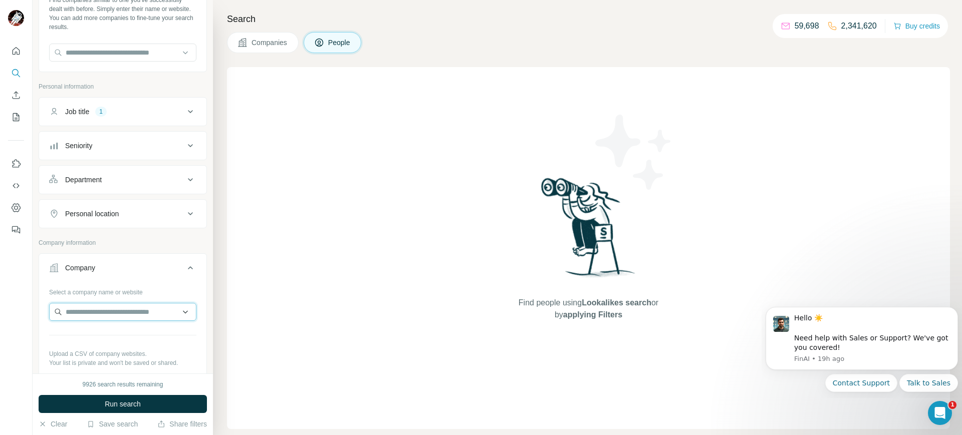
click at [96, 304] on input "text" at bounding box center [122, 312] width 147 height 18
paste input "**********"
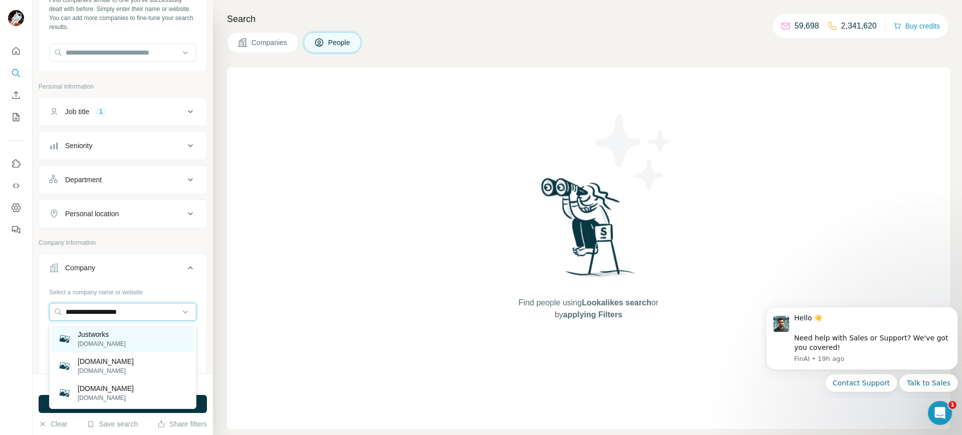
type input "**********"
click at [106, 331] on p "Justworks" at bounding box center [102, 335] width 48 height 10
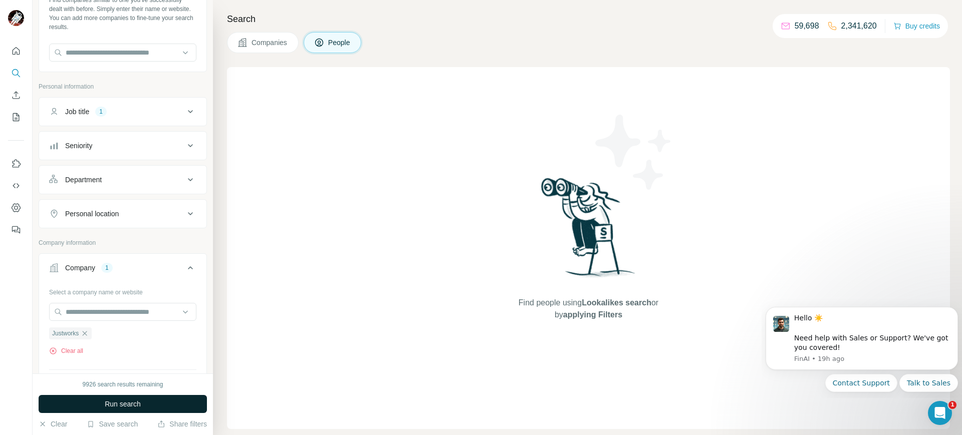
click at [124, 402] on span "Run search" at bounding box center [123, 404] width 36 height 10
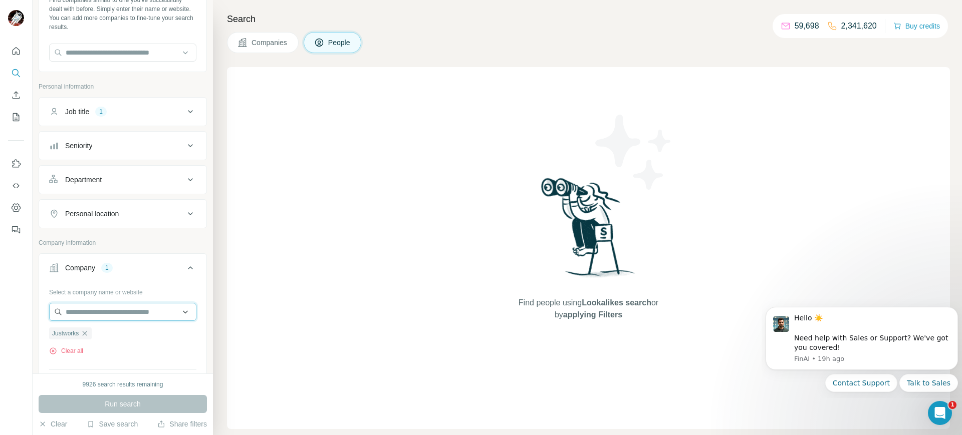
click at [101, 313] on input "text" at bounding box center [122, 312] width 147 height 18
click at [128, 105] on button "Job title 1" at bounding box center [122, 112] width 167 height 24
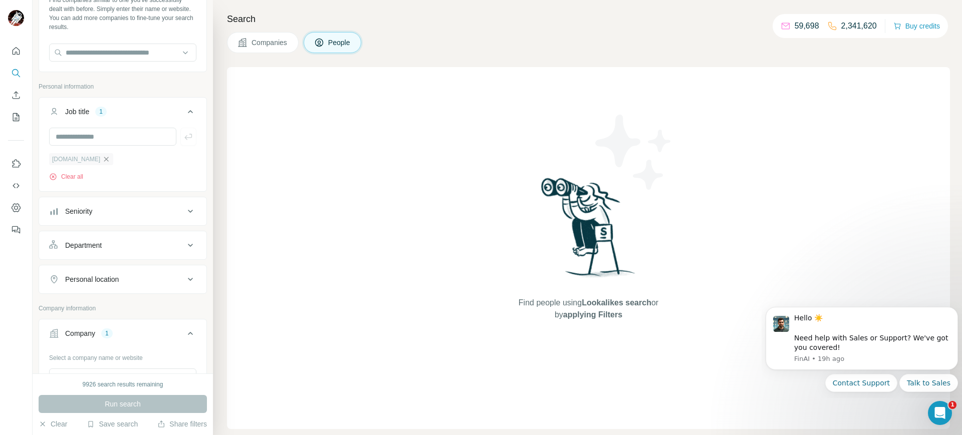
click at [102, 162] on icon "button" at bounding box center [106, 159] width 8 height 8
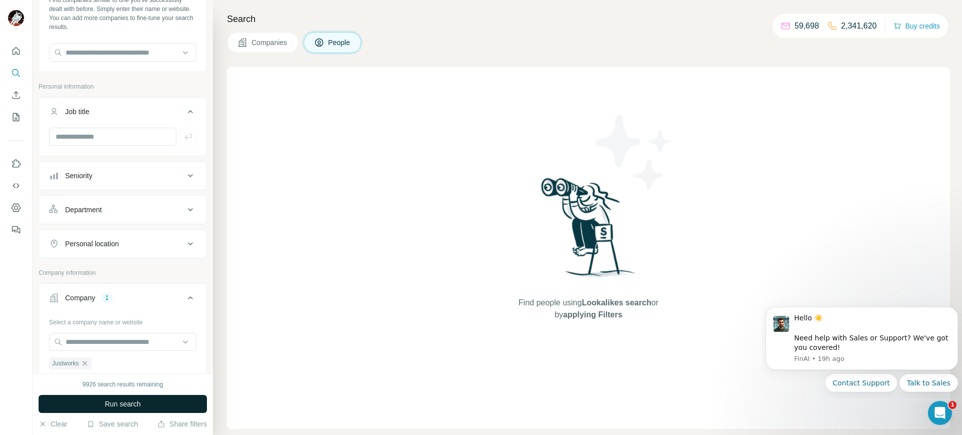
click at [112, 398] on button "Run search" at bounding box center [123, 404] width 168 height 18
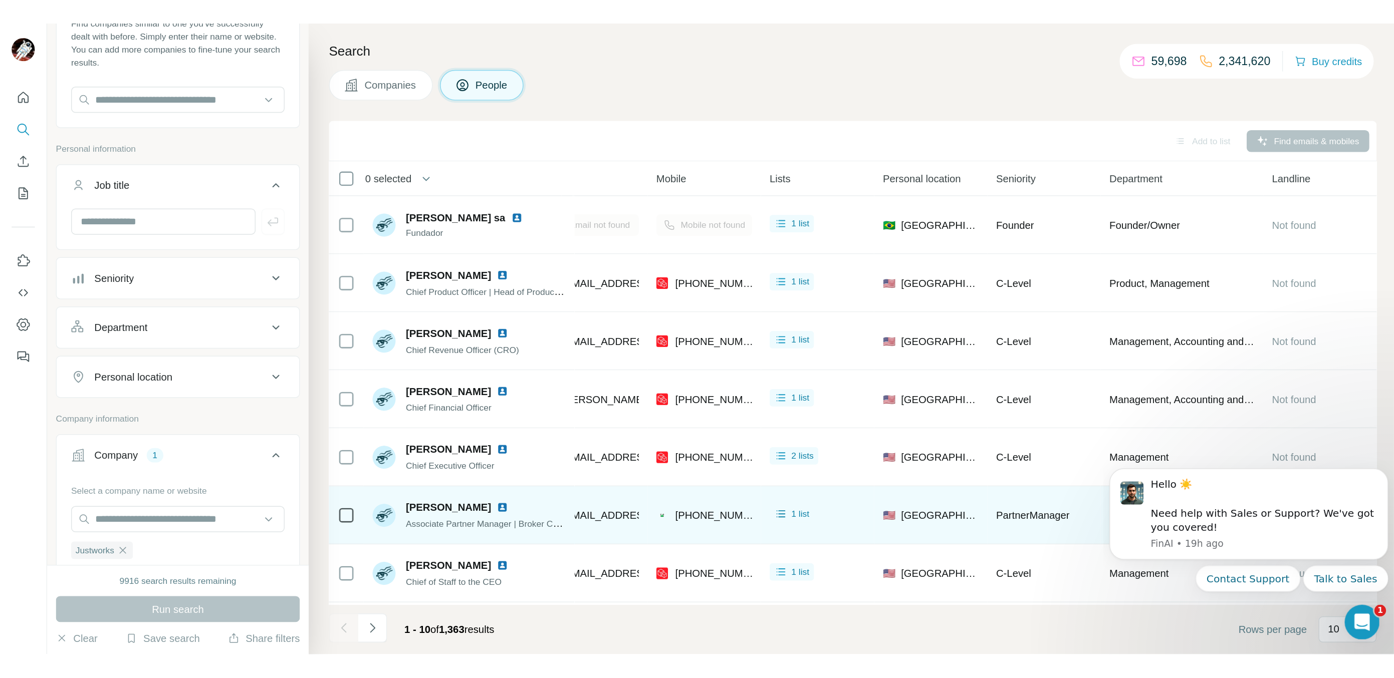
scroll to position [119, 139]
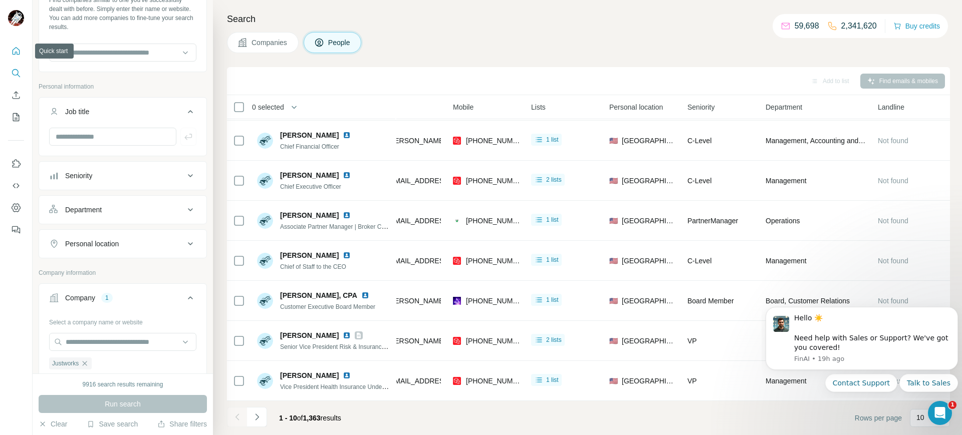
click at [10, 57] on button "Quick start" at bounding box center [16, 51] width 16 height 18
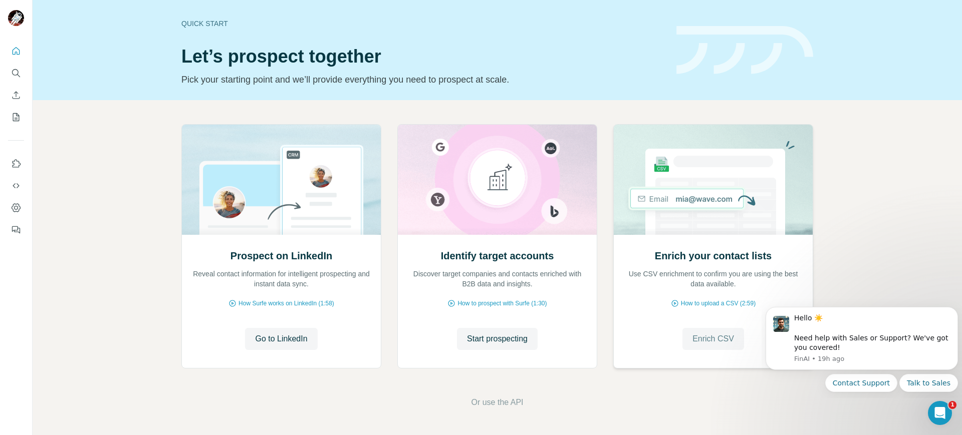
click at [716, 331] on button "Enrich CSV" at bounding box center [713, 339] width 62 height 22
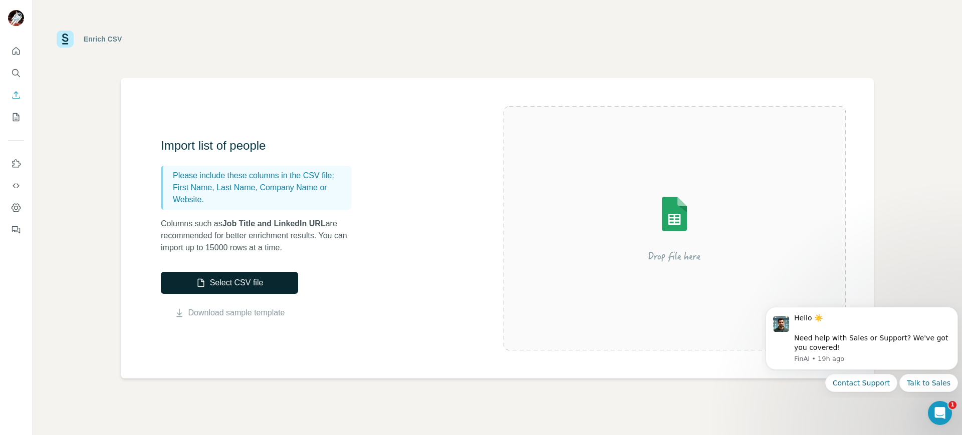
click at [289, 286] on button "Select CSV file" at bounding box center [229, 283] width 137 height 22
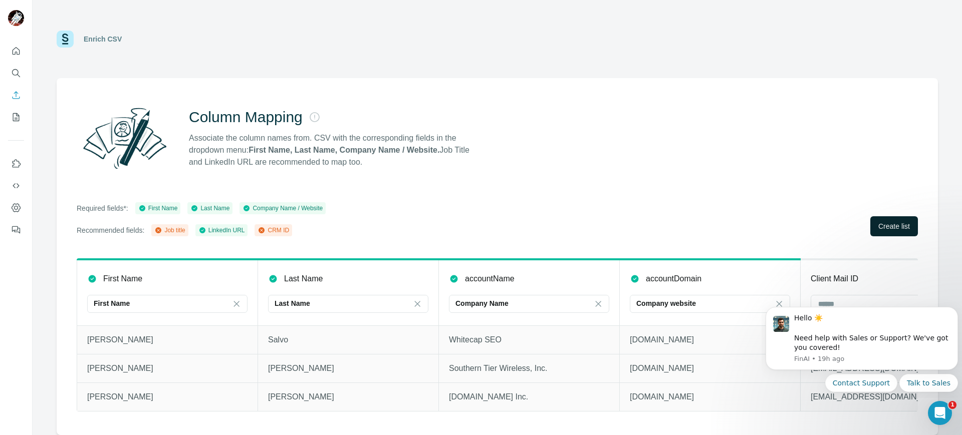
click at [894, 228] on span "Create list" at bounding box center [894, 226] width 32 height 10
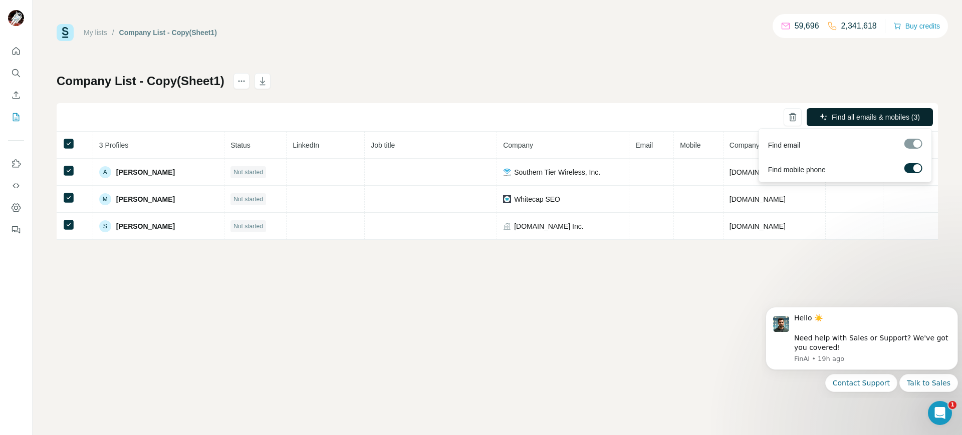
click at [883, 108] on button "Find all emails & mobiles (3)" at bounding box center [869, 117] width 126 height 18
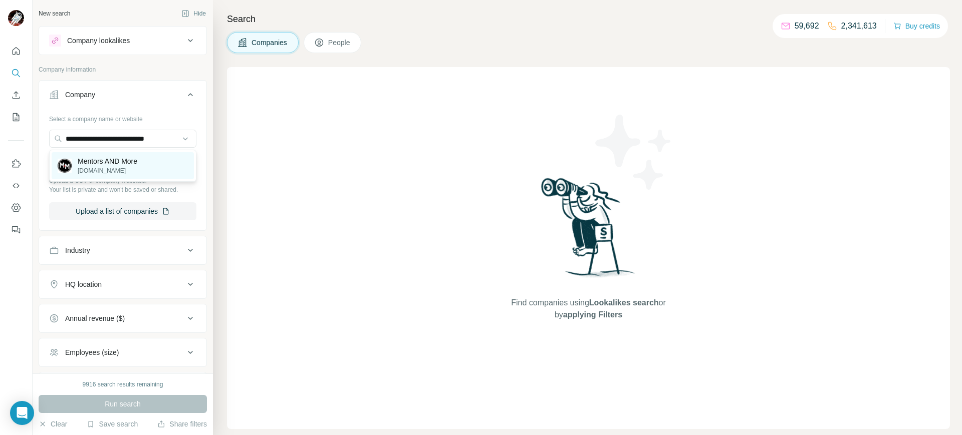
type input "**********"
click at [112, 161] on p "Mentors AND More" at bounding box center [108, 161] width 60 height 10
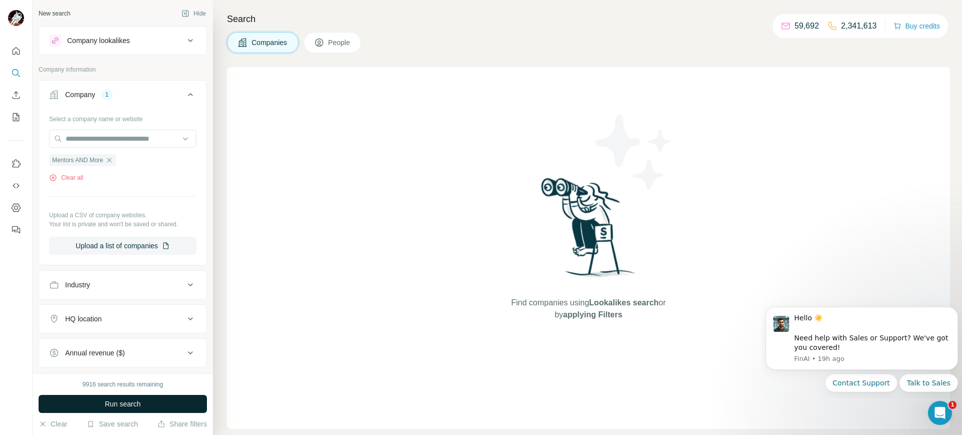
click at [118, 401] on span "Run search" at bounding box center [123, 404] width 36 height 10
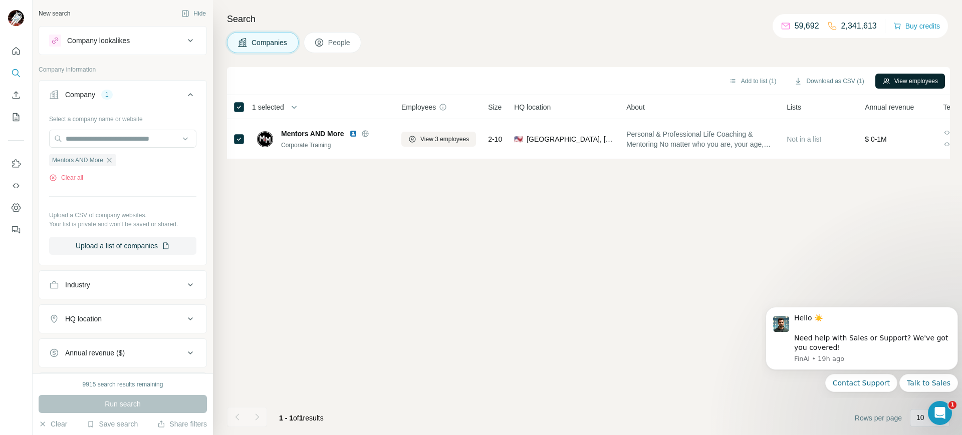
click at [890, 82] on button "View employees" at bounding box center [910, 81] width 70 height 15
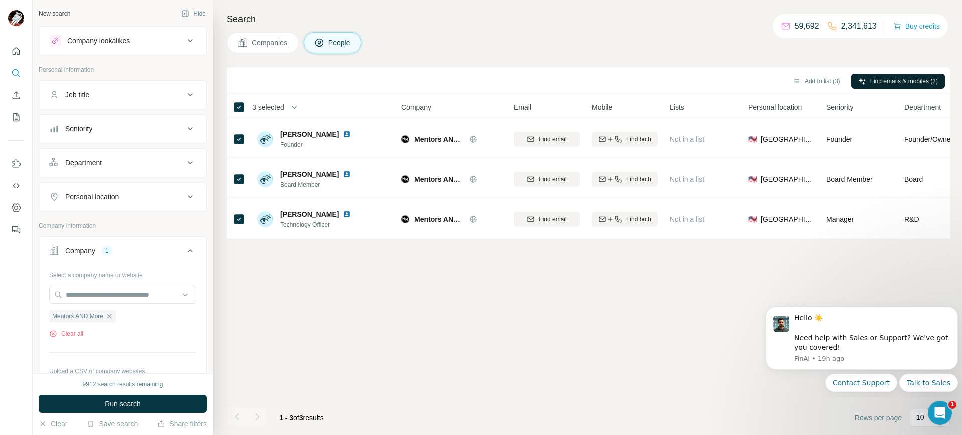
click at [886, 85] on span "Find emails & mobiles (3)" at bounding box center [904, 81] width 68 height 9
